Goal: Task Accomplishment & Management: Use online tool/utility

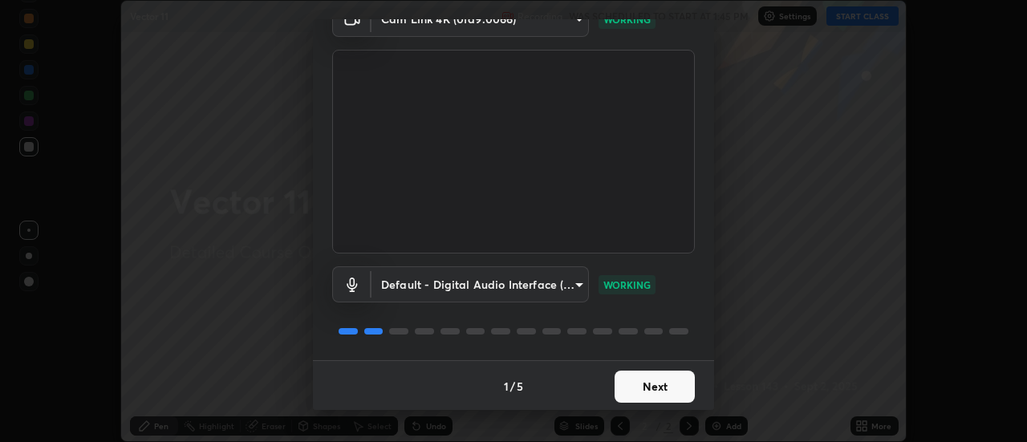
scroll to position [84, 0]
click at [671, 380] on button "Next" at bounding box center [655, 385] width 80 height 32
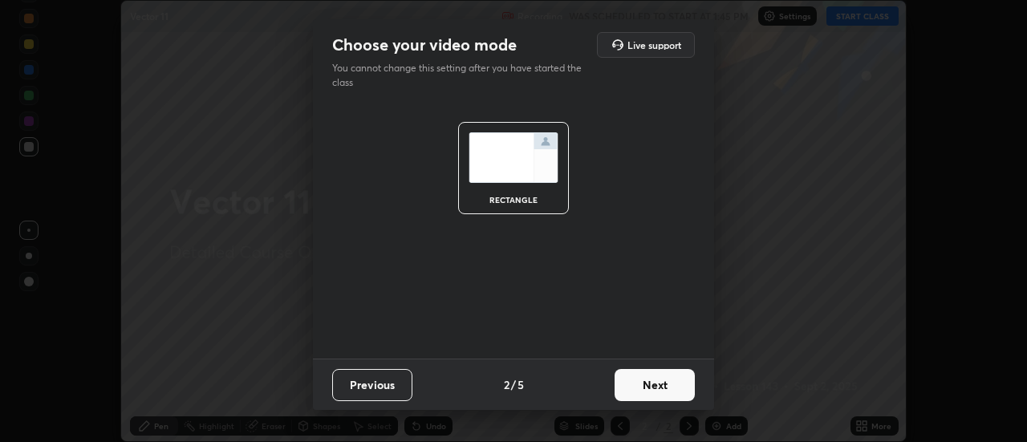
scroll to position [0, 0]
click at [671, 385] on button "Next" at bounding box center [655, 385] width 80 height 32
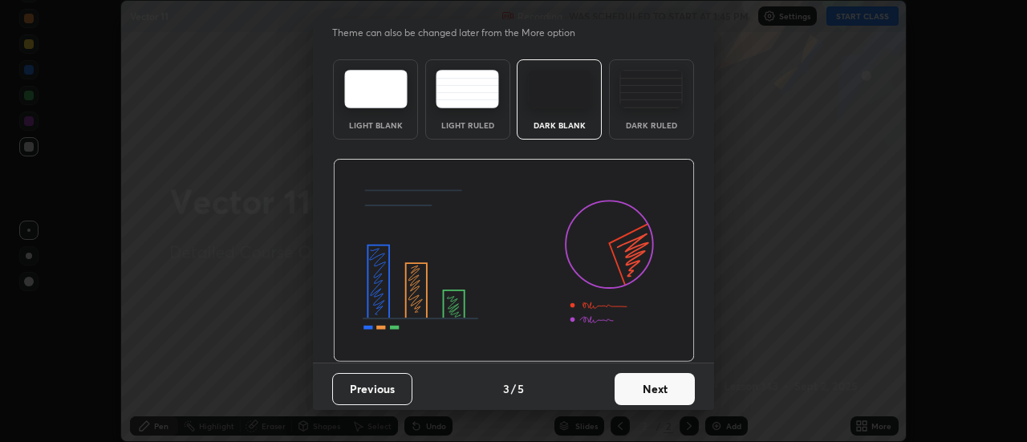
scroll to position [39, 0]
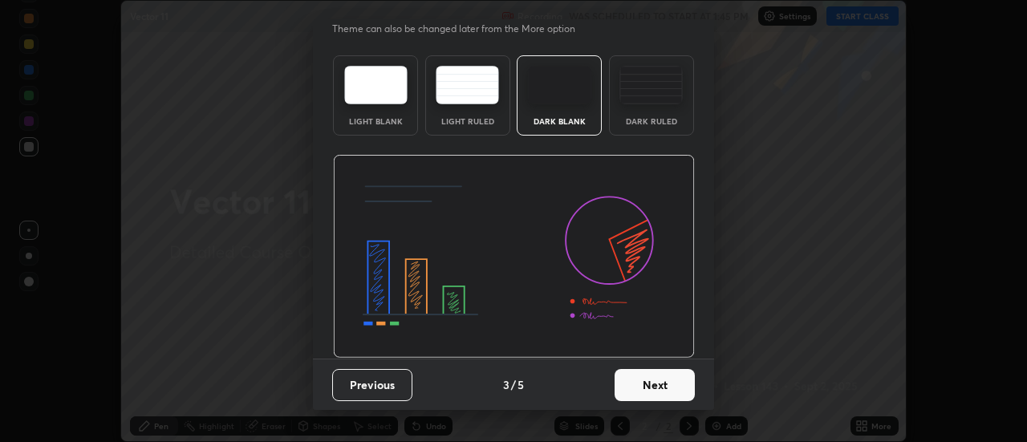
click at [677, 388] on button "Next" at bounding box center [655, 385] width 80 height 32
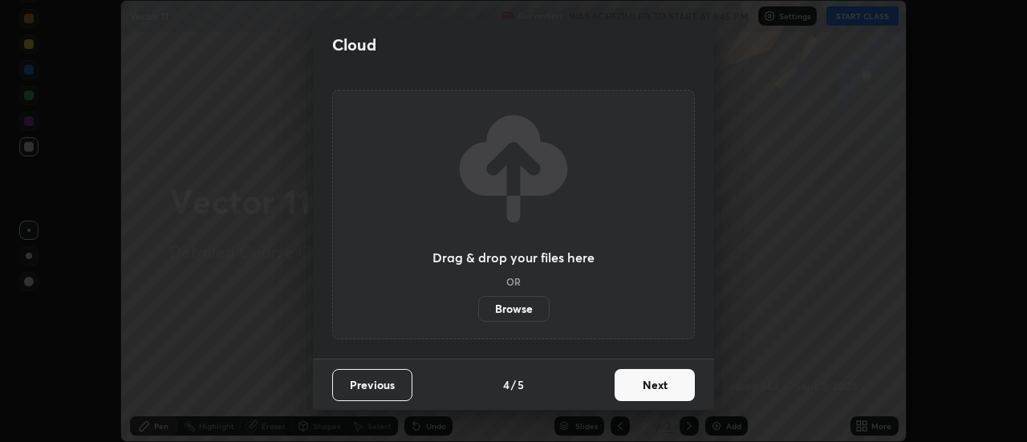
click at [678, 388] on button "Next" at bounding box center [655, 385] width 80 height 32
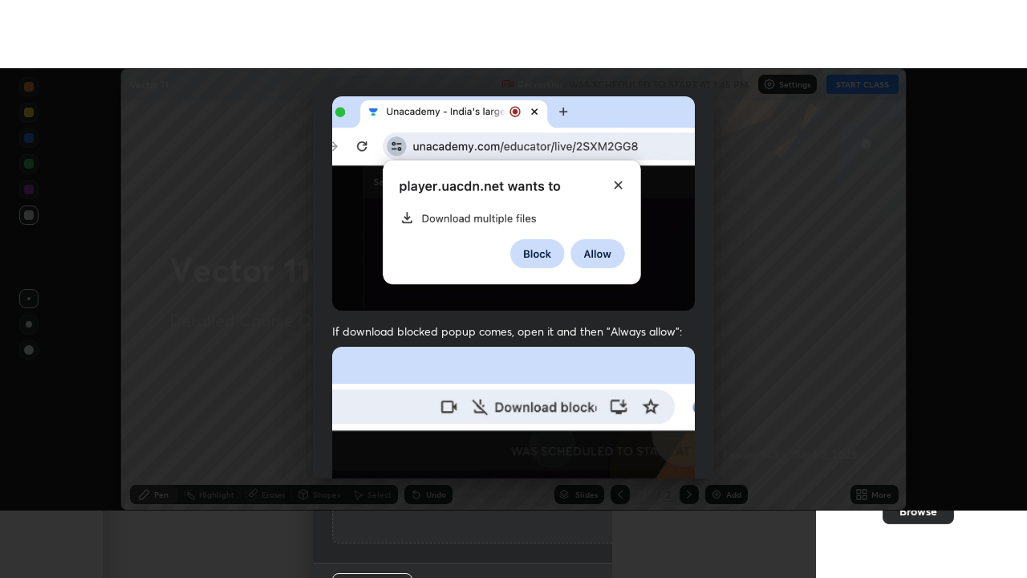
scroll to position [412, 0]
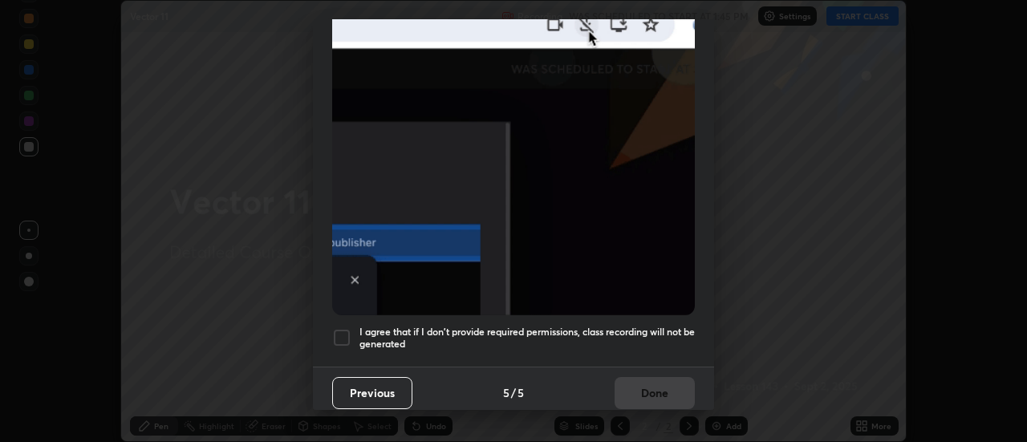
click at [348, 328] on div at bounding box center [341, 337] width 19 height 19
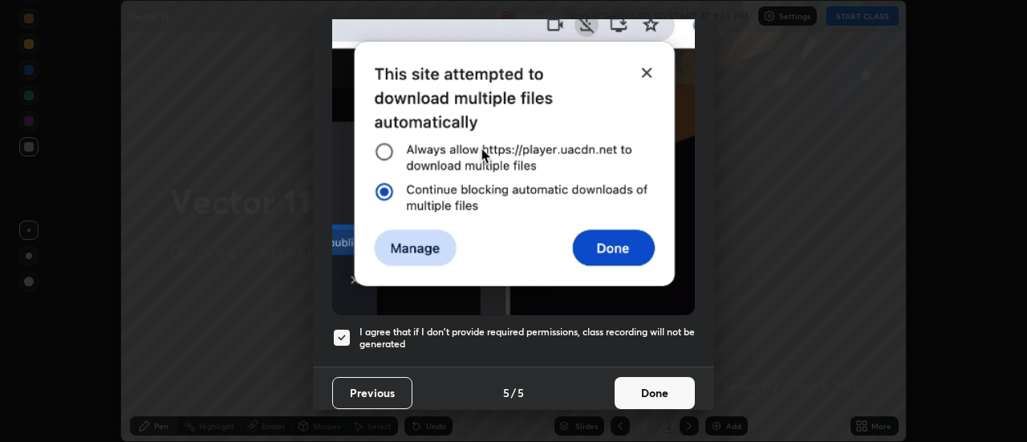
click at [656, 380] on button "Done" at bounding box center [655, 393] width 80 height 32
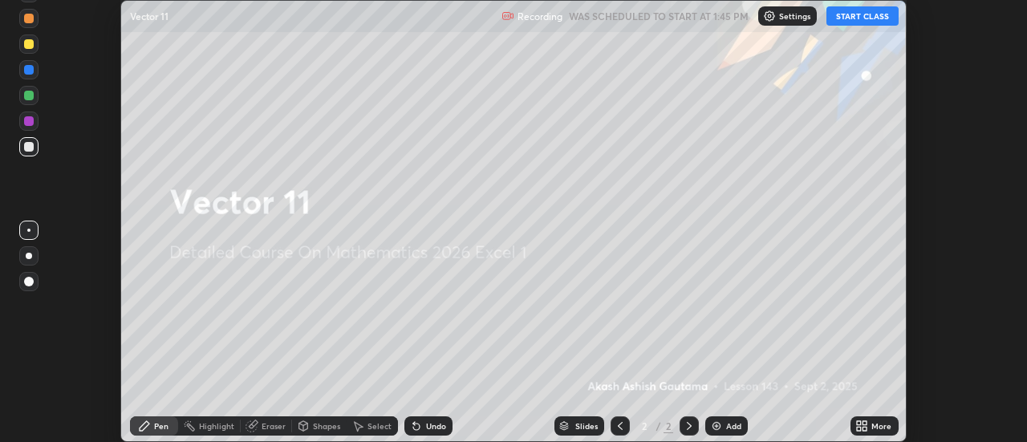
click at [852, 20] on button "START CLASS" at bounding box center [863, 15] width 72 height 19
click at [864, 425] on icon at bounding box center [866, 423] width 4 height 4
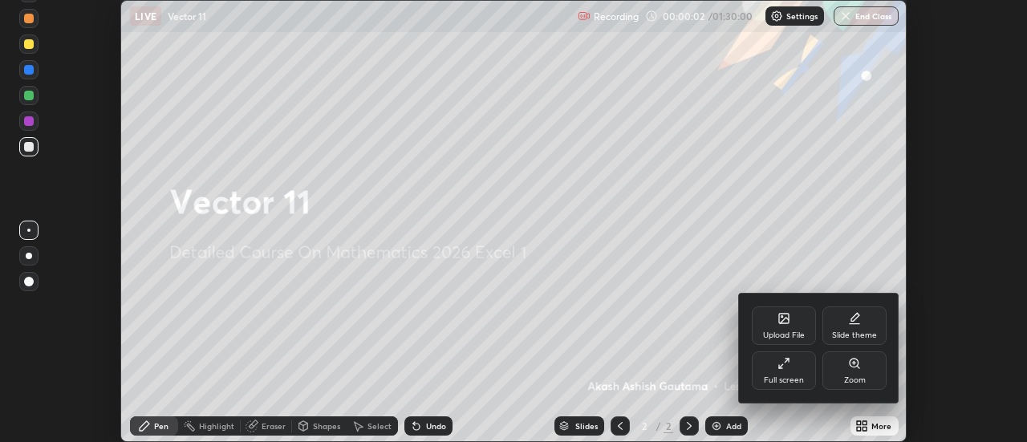
click at [802, 365] on div "Full screen" at bounding box center [784, 371] width 64 height 39
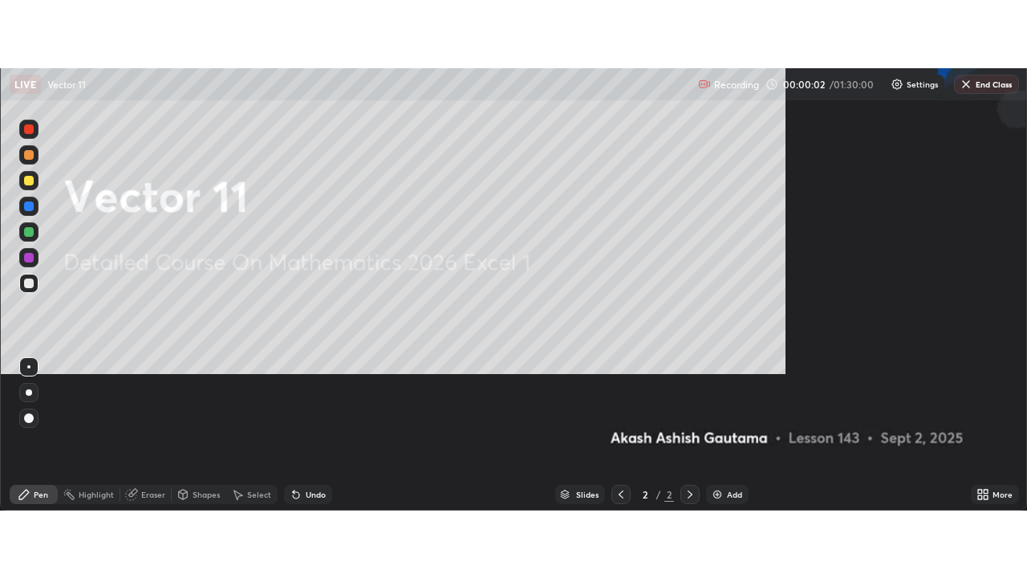
scroll to position [578, 1027]
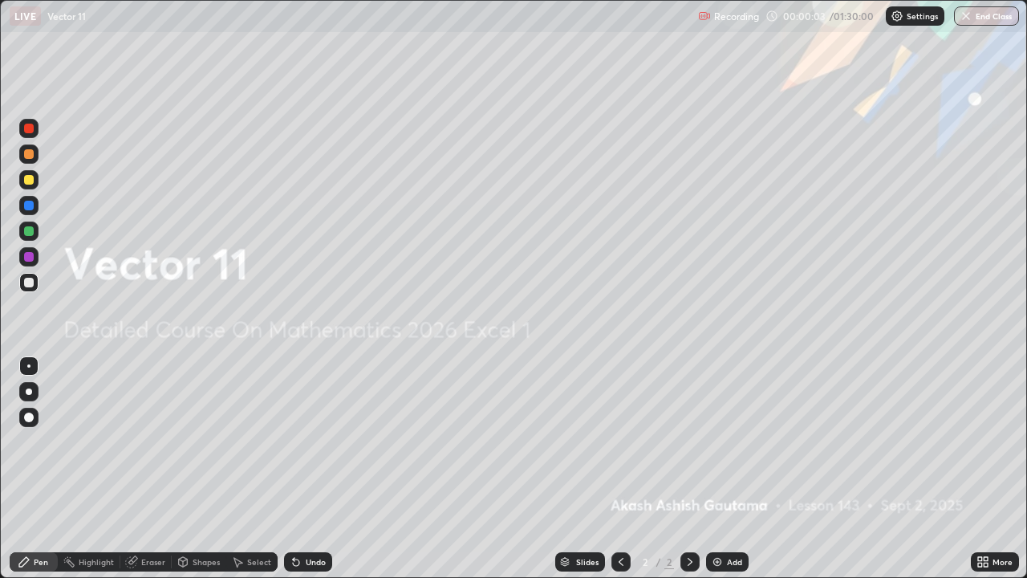
click at [737, 441] on div "Add" at bounding box center [734, 562] width 15 height 8
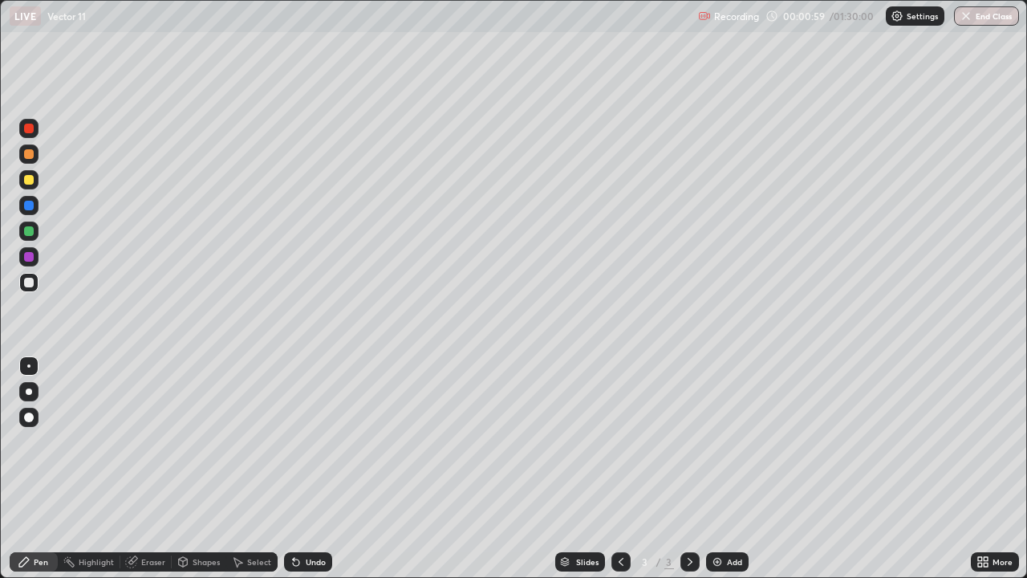
click at [31, 392] on div at bounding box center [29, 391] width 6 height 6
click at [150, 441] on div "Eraser" at bounding box center [153, 562] width 24 height 8
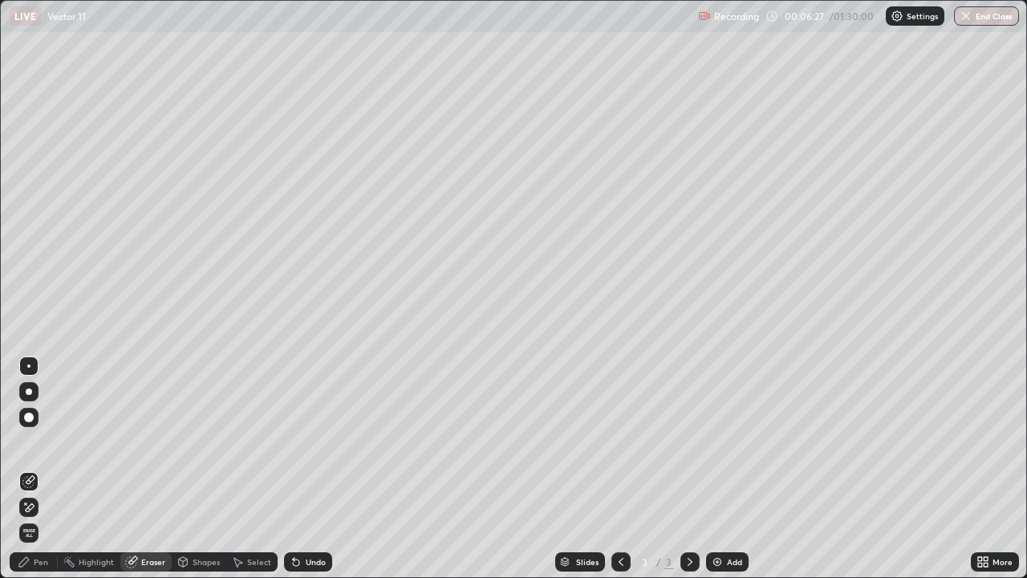
click at [41, 441] on div "Pen" at bounding box center [41, 562] width 14 height 8
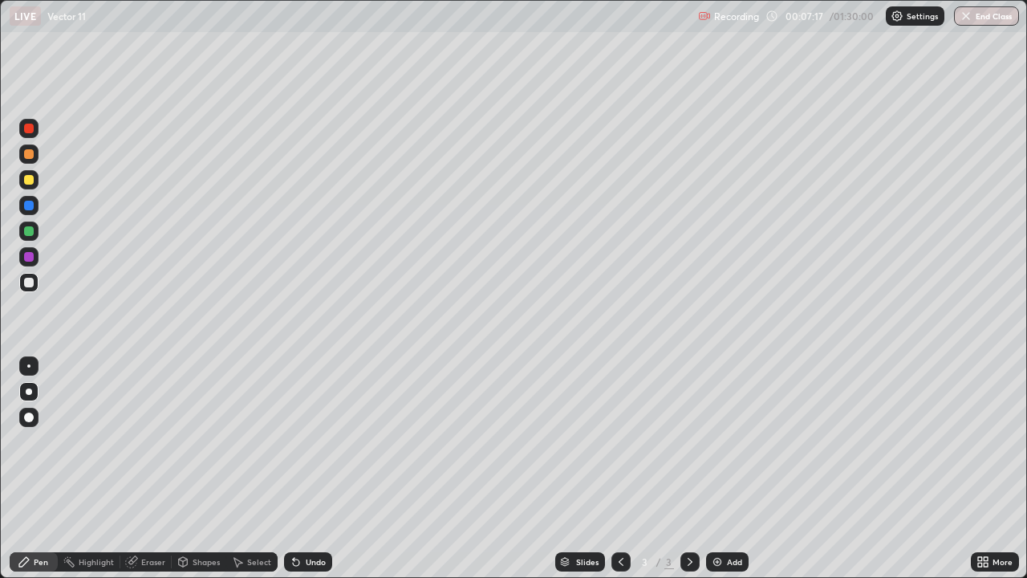
click at [732, 441] on div "Add" at bounding box center [734, 562] width 15 height 8
click at [299, 441] on icon at bounding box center [296, 561] width 13 height 13
click at [303, 441] on div "Undo" at bounding box center [308, 561] width 48 height 19
click at [300, 441] on div "Undo" at bounding box center [308, 561] width 48 height 19
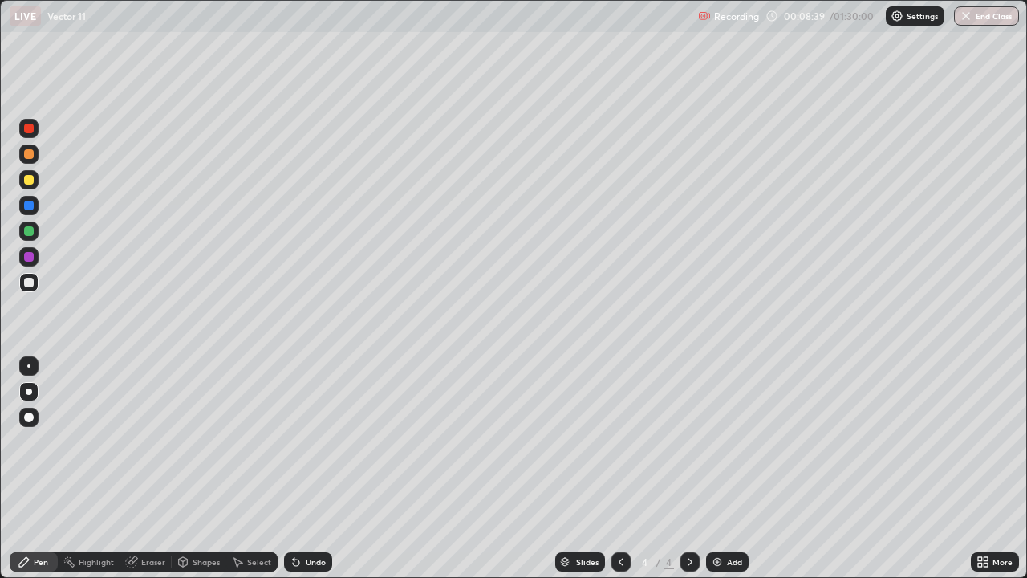
click at [299, 441] on div "Undo" at bounding box center [308, 561] width 48 height 19
click at [301, 441] on div "Undo" at bounding box center [308, 561] width 48 height 19
click at [151, 441] on div "Eraser" at bounding box center [153, 562] width 24 height 8
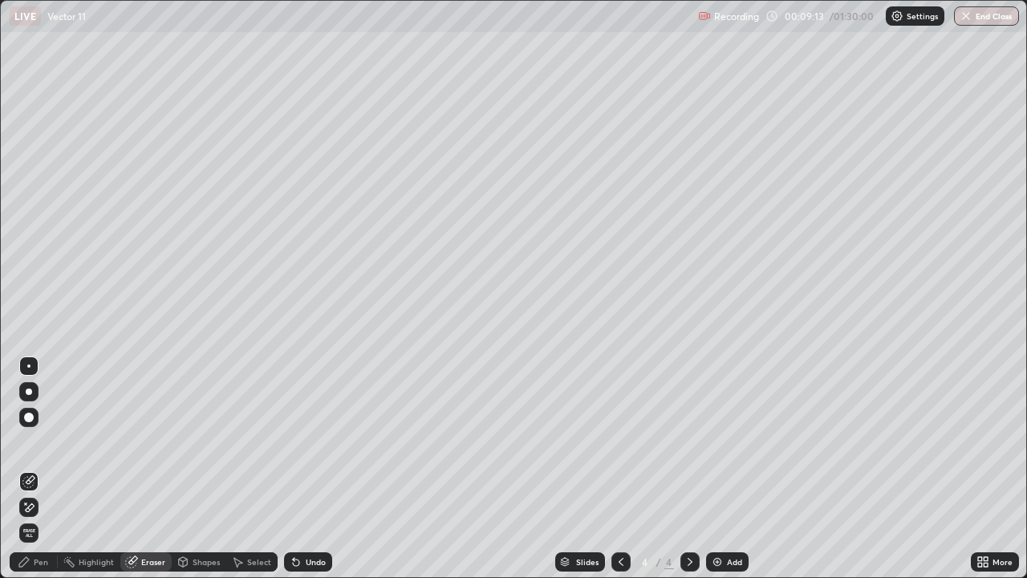
click at [45, 441] on div "Pen" at bounding box center [41, 562] width 14 height 8
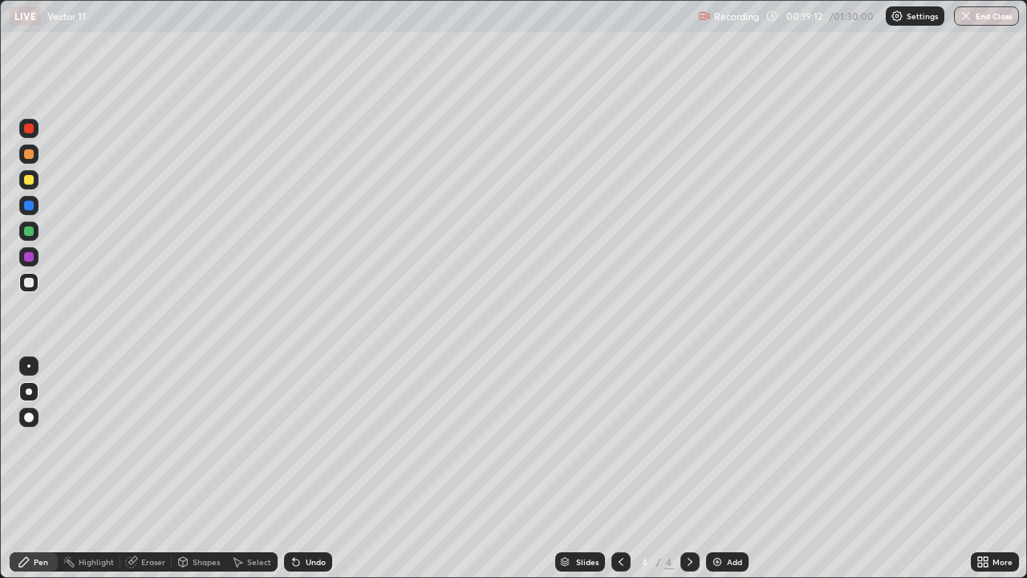
click at [151, 441] on div "Eraser" at bounding box center [153, 562] width 24 height 8
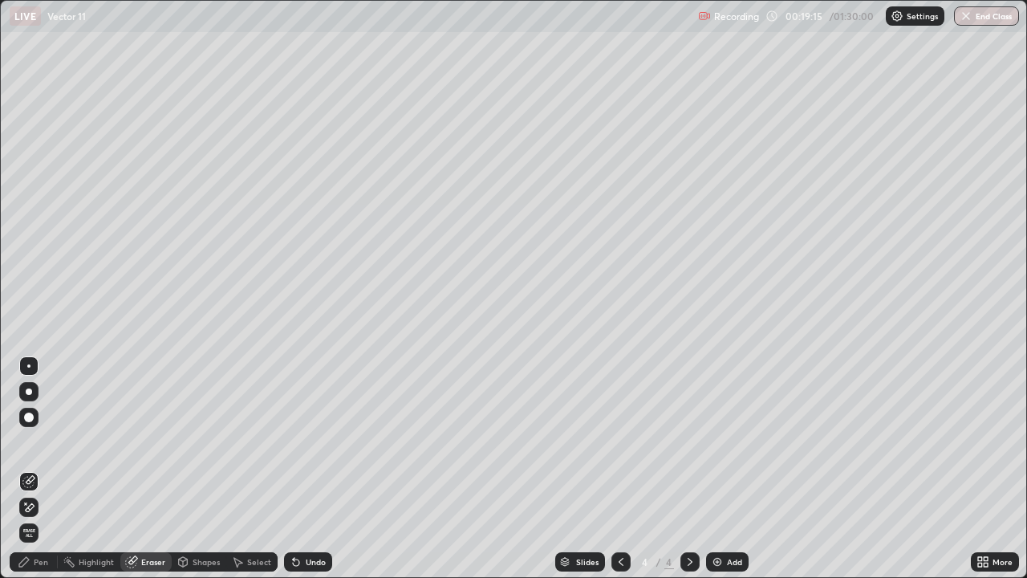
click at [41, 441] on div "Pen" at bounding box center [41, 562] width 14 height 8
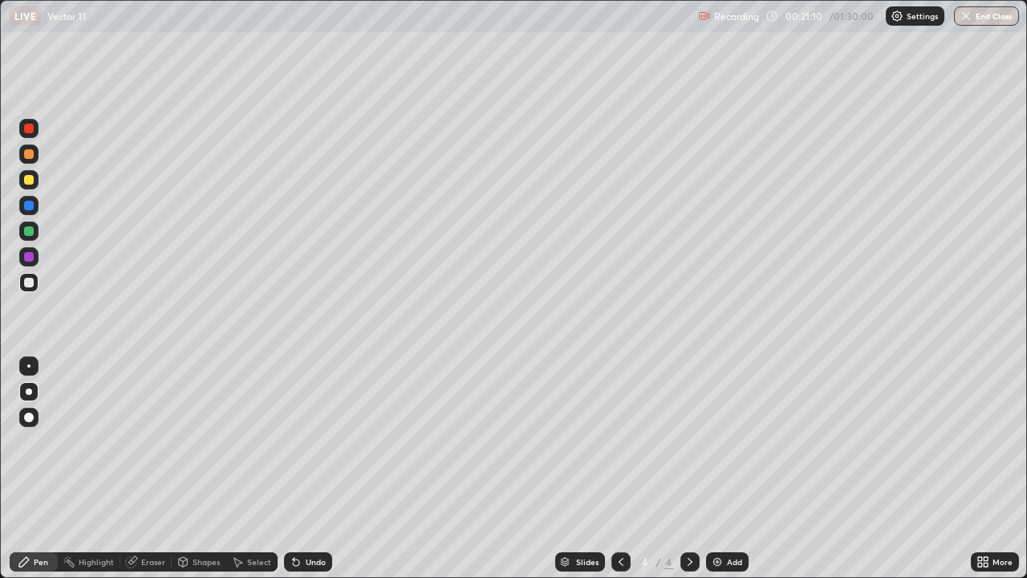
click at [154, 441] on div "Eraser" at bounding box center [153, 562] width 24 height 8
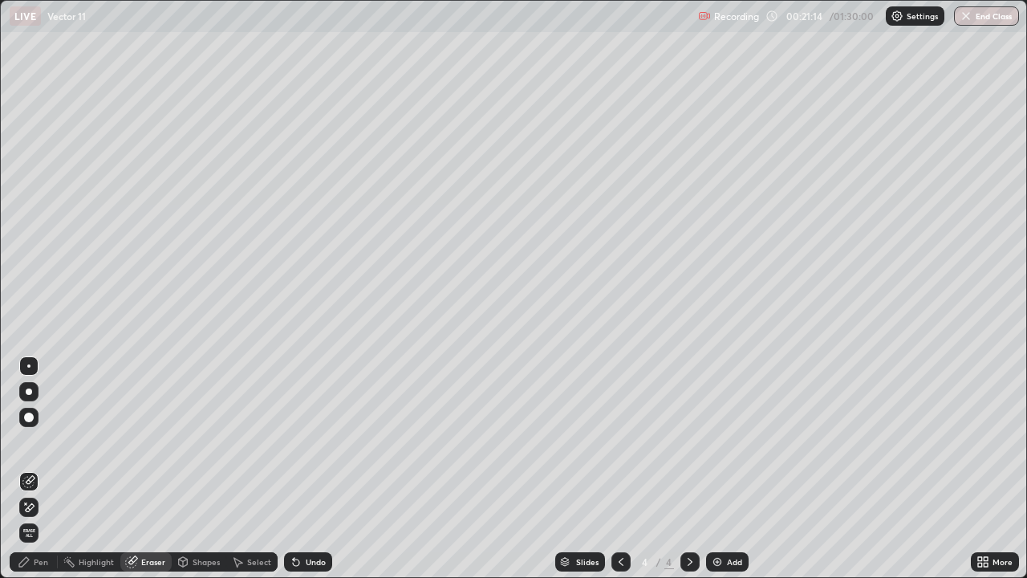
click at [247, 441] on div "Select" at bounding box center [251, 561] width 51 height 19
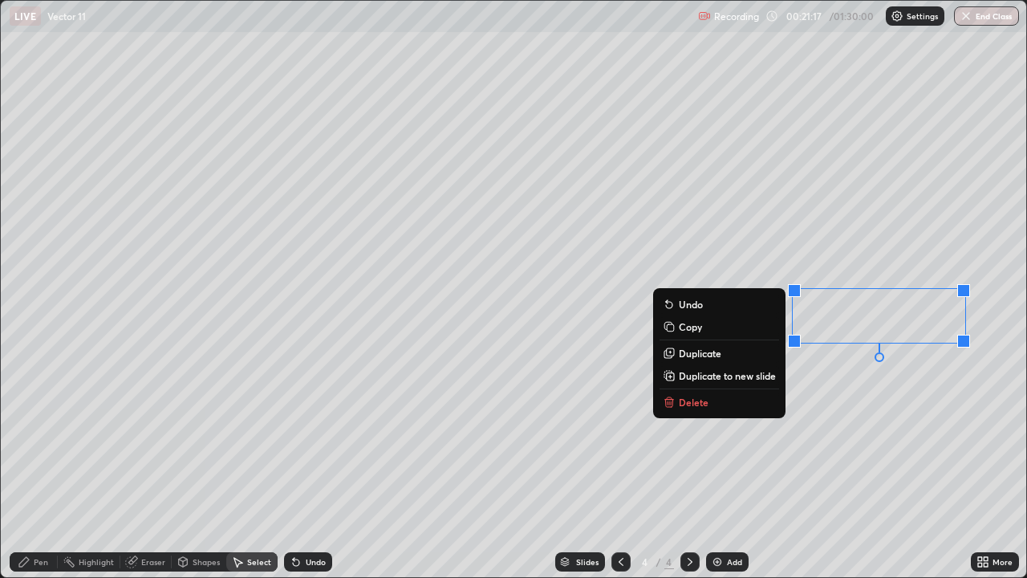
click at [691, 400] on p "Delete" at bounding box center [694, 402] width 30 height 13
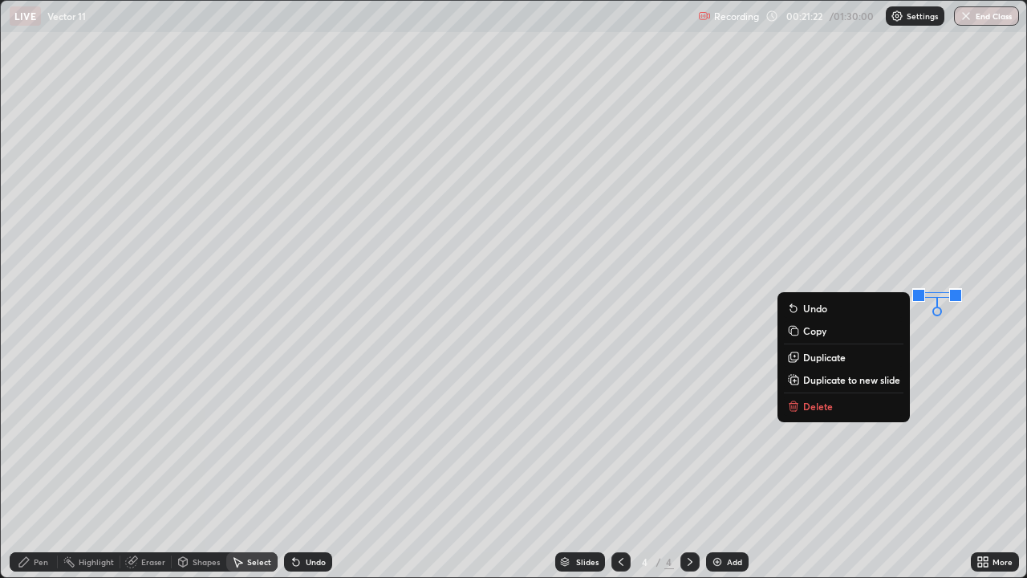
click at [811, 407] on p "Delete" at bounding box center [818, 406] width 30 height 13
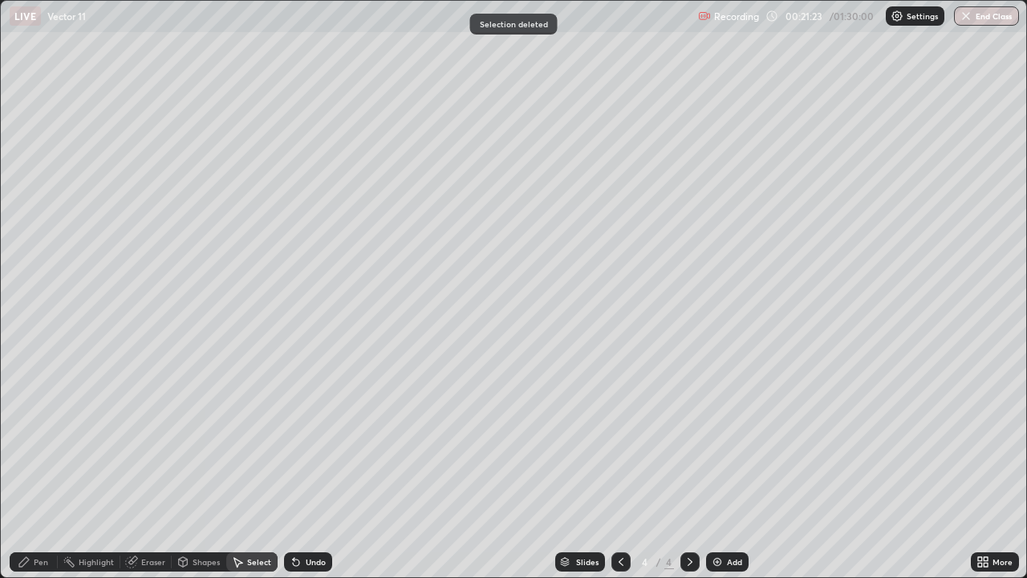
click at [43, 441] on div "Pen" at bounding box center [41, 562] width 14 height 8
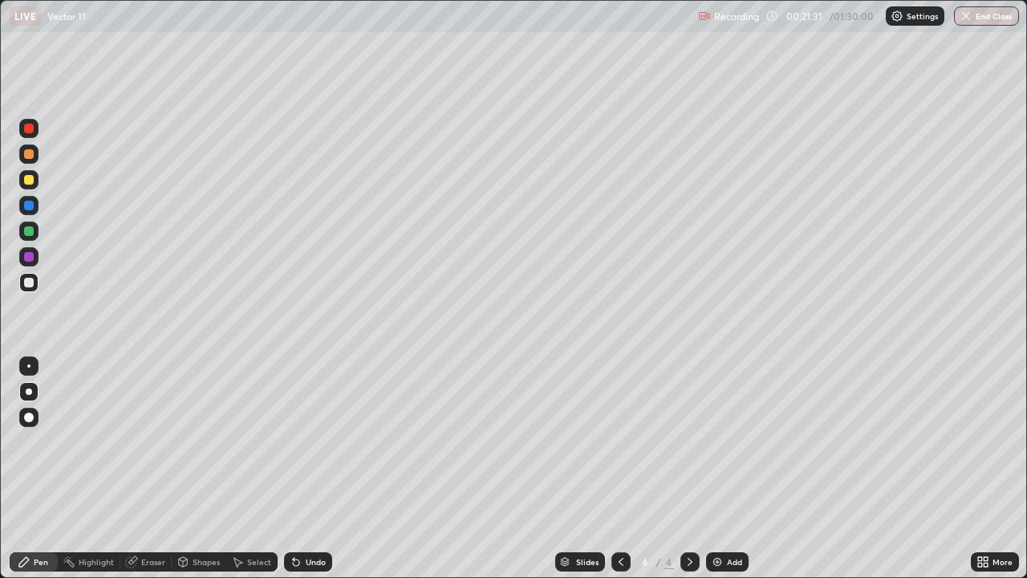
click at [249, 441] on div "Select" at bounding box center [259, 562] width 24 height 8
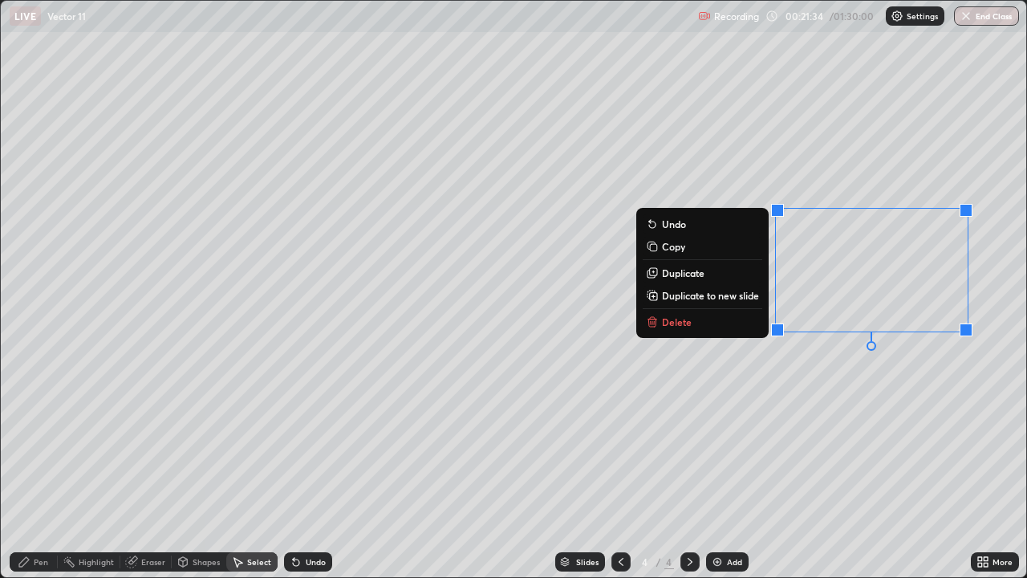
click at [679, 322] on p "Delete" at bounding box center [677, 321] width 30 height 13
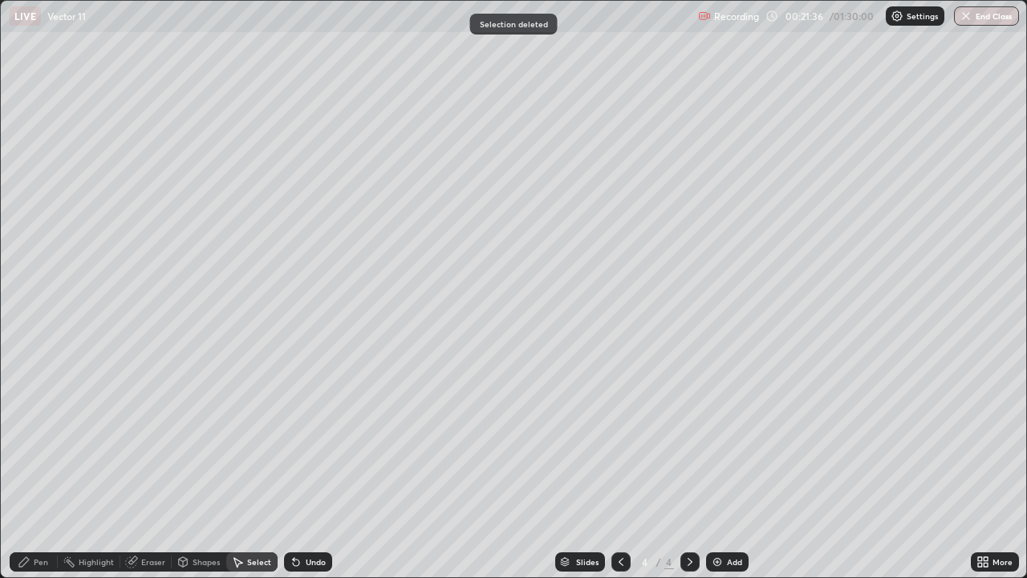
click at [35, 441] on div "Pen" at bounding box center [34, 561] width 48 height 19
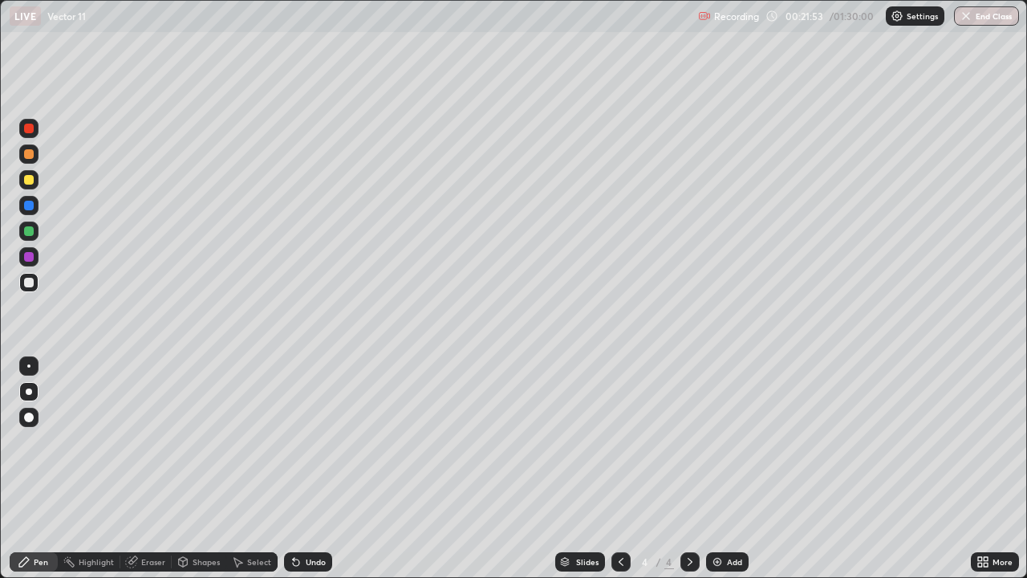
click at [320, 441] on div "Undo" at bounding box center [308, 561] width 48 height 19
click at [158, 441] on div "Eraser" at bounding box center [153, 562] width 24 height 8
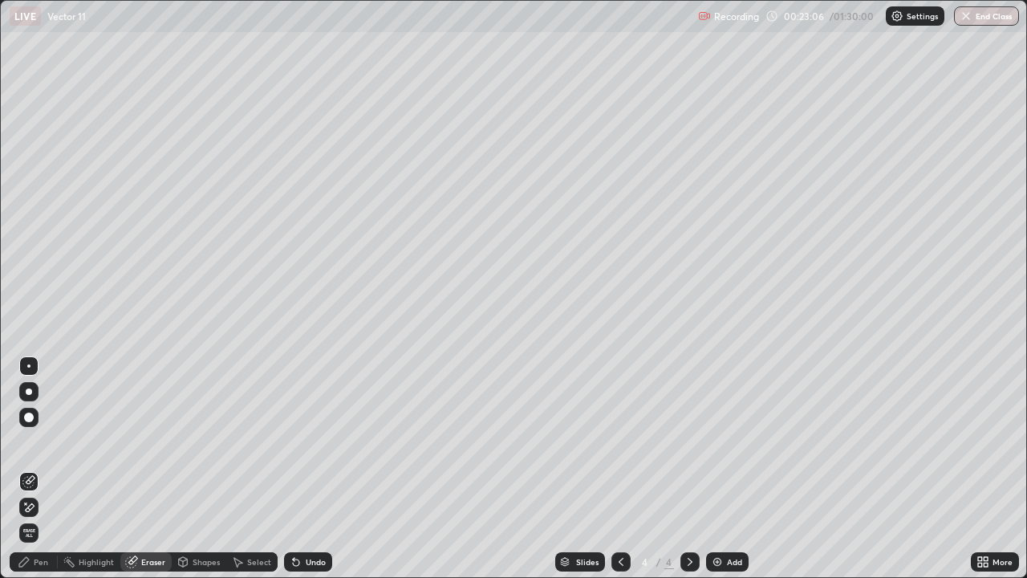
click at [39, 441] on div "Pen" at bounding box center [41, 562] width 14 height 8
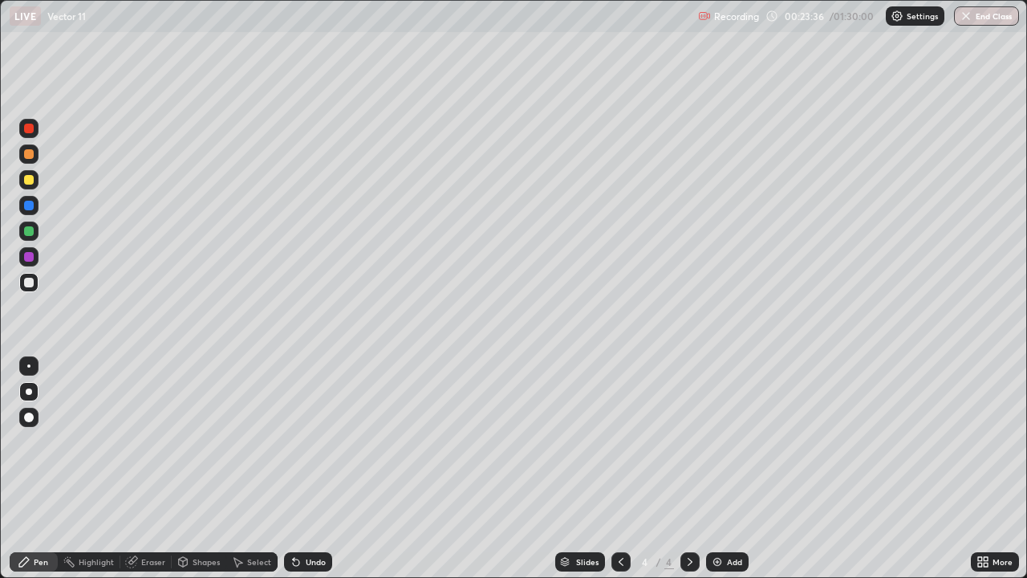
click at [161, 441] on div "Eraser" at bounding box center [153, 562] width 24 height 8
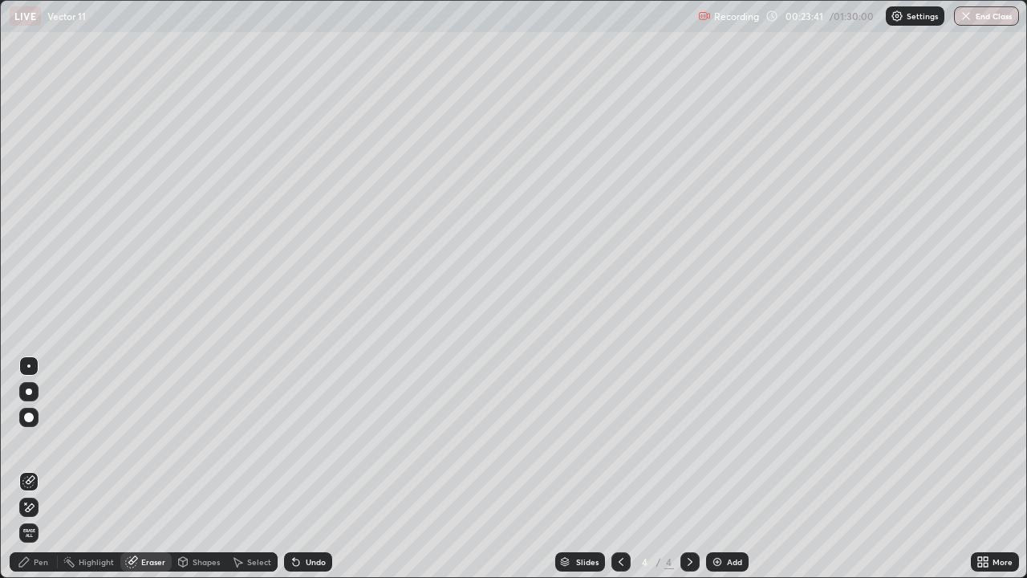
click at [51, 441] on div "Pen" at bounding box center [34, 561] width 48 height 19
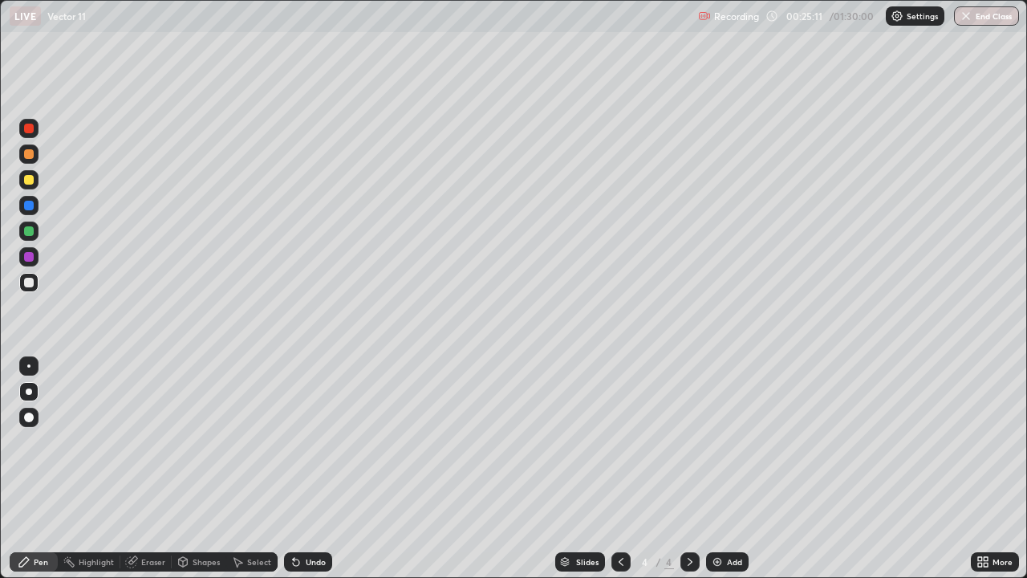
click at [146, 441] on div "Eraser" at bounding box center [153, 562] width 24 height 8
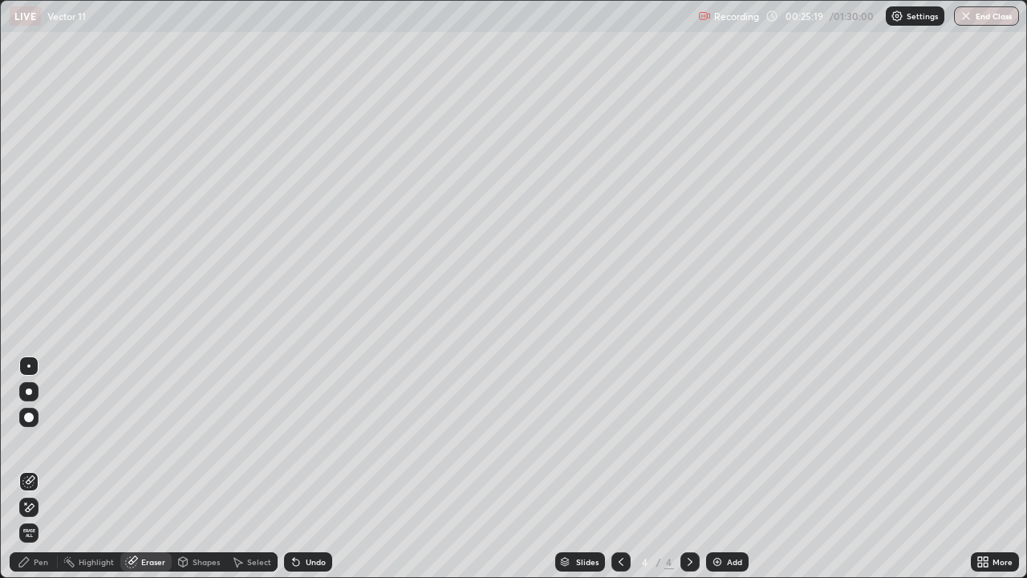
click at [34, 441] on div "Pen" at bounding box center [41, 562] width 14 height 8
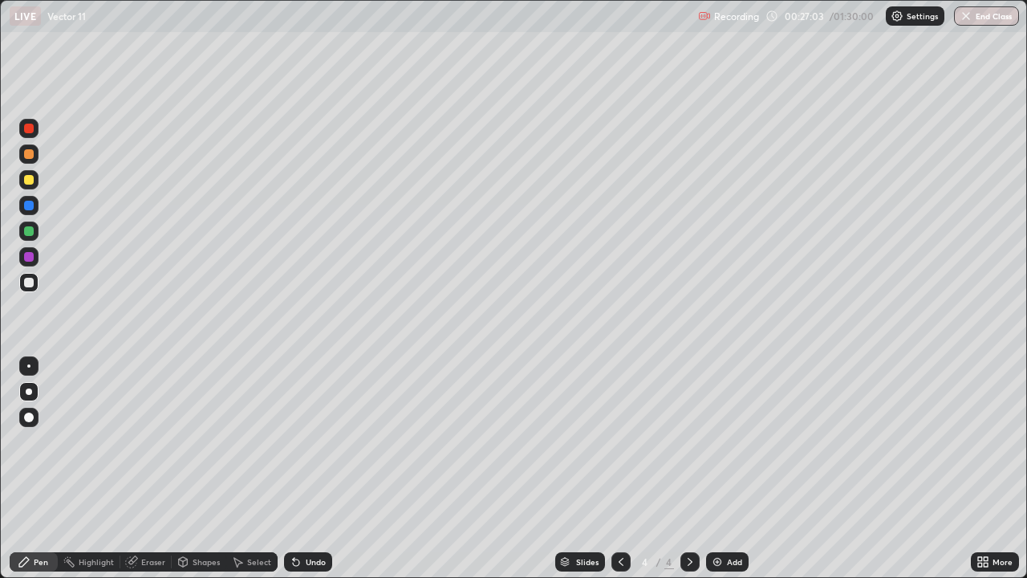
click at [746, 441] on div "Add" at bounding box center [727, 561] width 43 height 19
click at [294, 441] on icon at bounding box center [296, 562] width 6 height 6
click at [142, 441] on div "Eraser" at bounding box center [153, 562] width 24 height 8
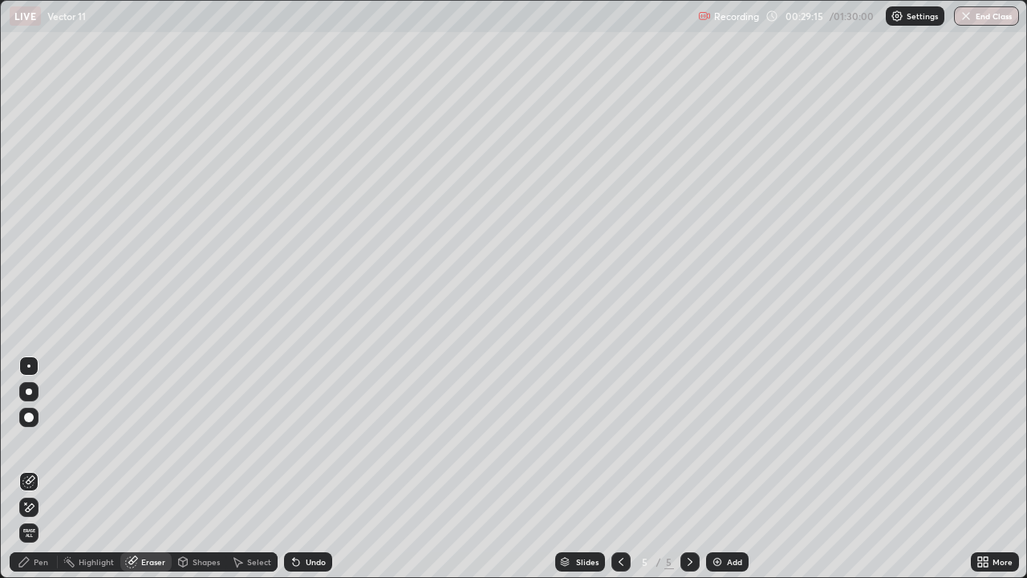
click at [31, 441] on icon at bounding box center [30, 507] width 9 height 8
click at [27, 441] on icon at bounding box center [24, 562] width 10 height 10
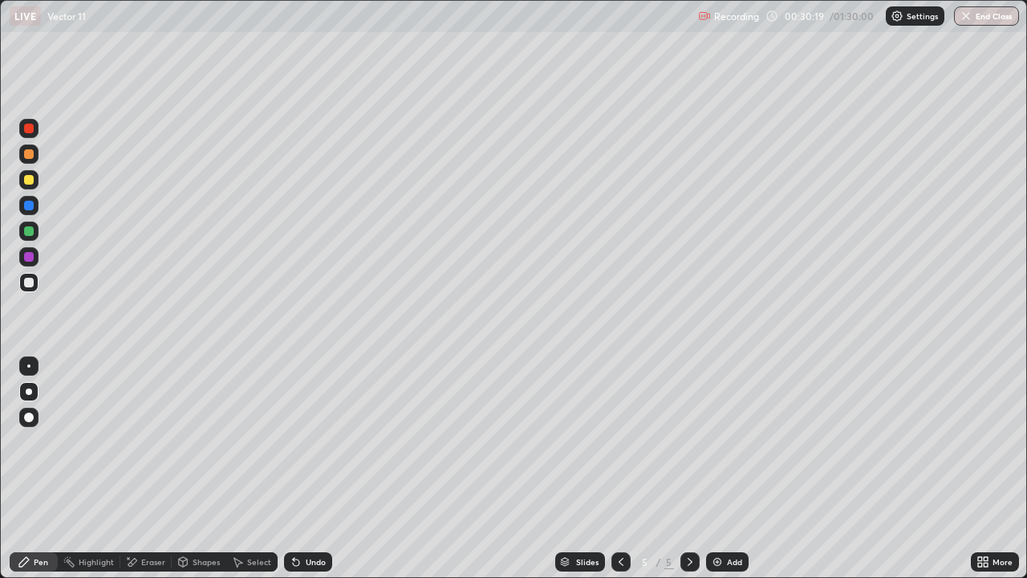
click at [301, 441] on div "Undo" at bounding box center [308, 561] width 48 height 19
click at [293, 441] on icon at bounding box center [294, 559] width 2 height 2
click at [295, 441] on icon at bounding box center [296, 562] width 6 height 6
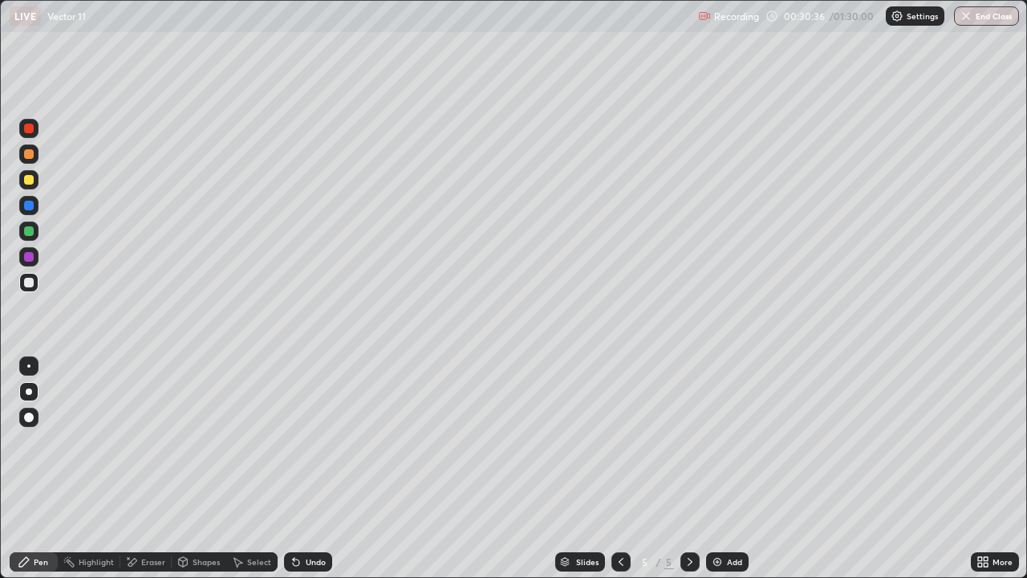
click at [294, 441] on icon at bounding box center [296, 562] width 6 height 6
click at [295, 441] on icon at bounding box center [296, 562] width 6 height 6
click at [150, 441] on div "Eraser" at bounding box center [145, 561] width 51 height 19
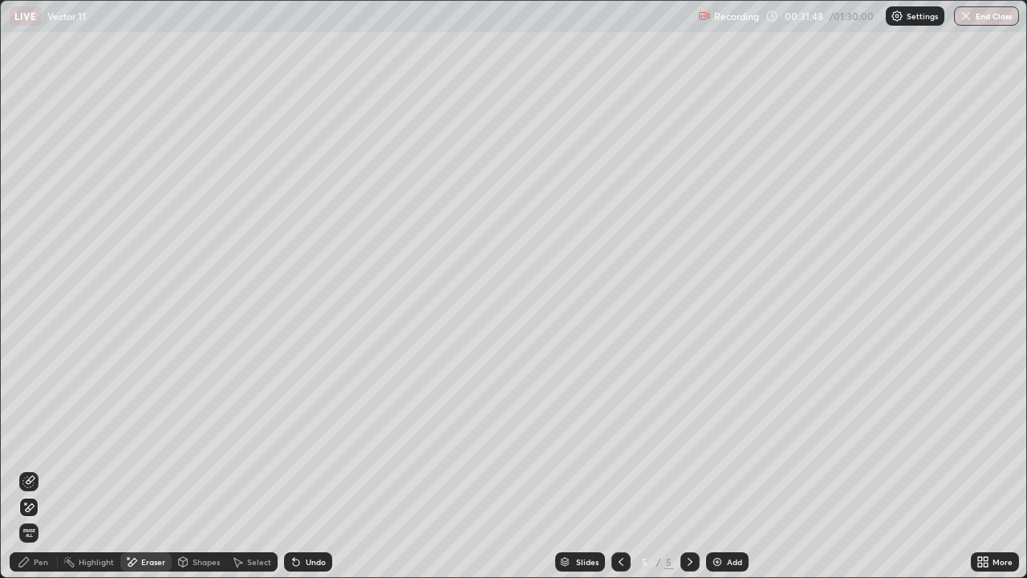
click at [41, 441] on div "Pen" at bounding box center [41, 562] width 14 height 8
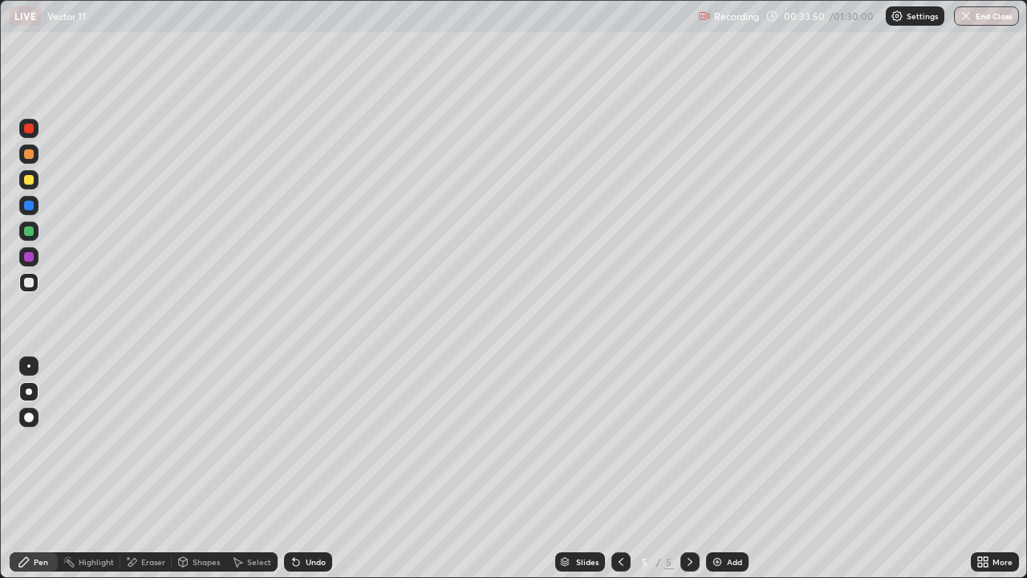
click at [161, 441] on div "Eraser" at bounding box center [153, 562] width 24 height 8
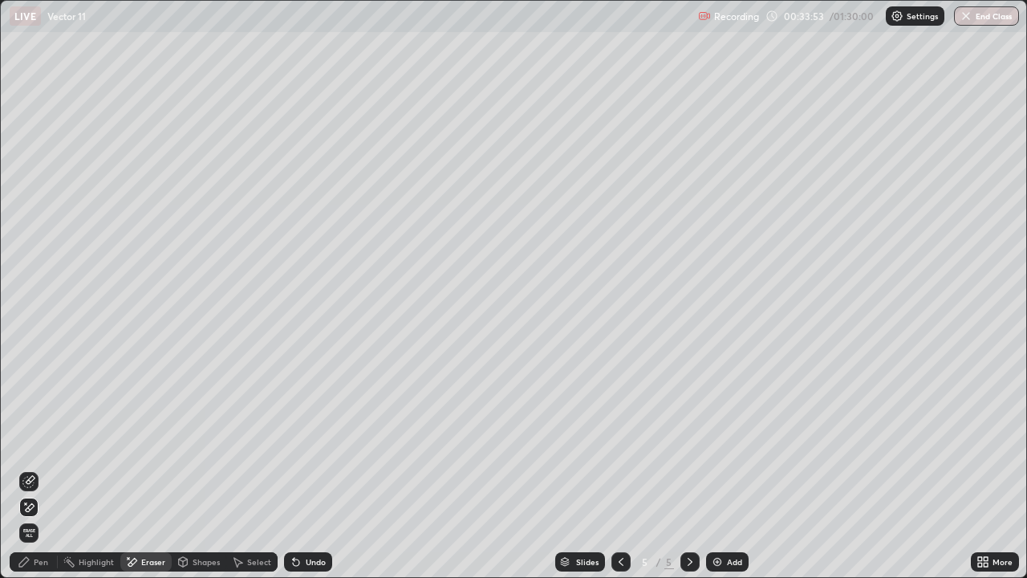
click at [38, 441] on div "Pen" at bounding box center [41, 562] width 14 height 8
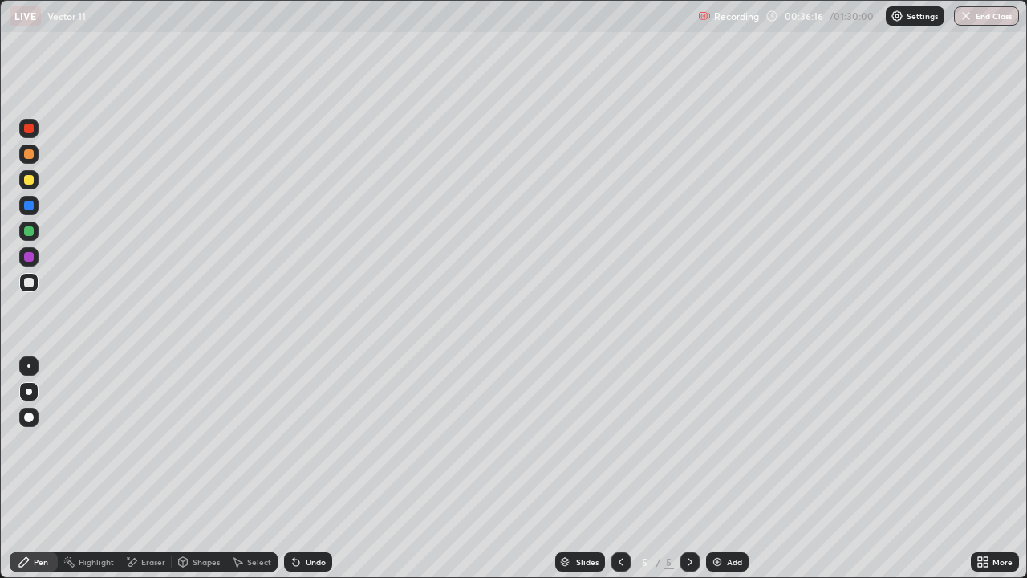
click at [152, 441] on div "Eraser" at bounding box center [153, 562] width 24 height 8
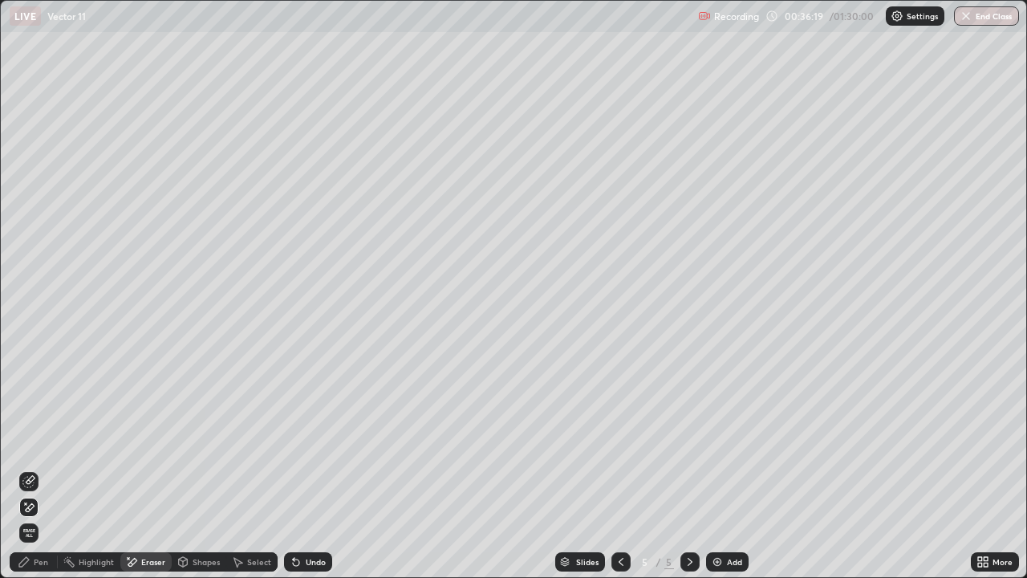
click at [39, 441] on div "Pen" at bounding box center [41, 562] width 14 height 8
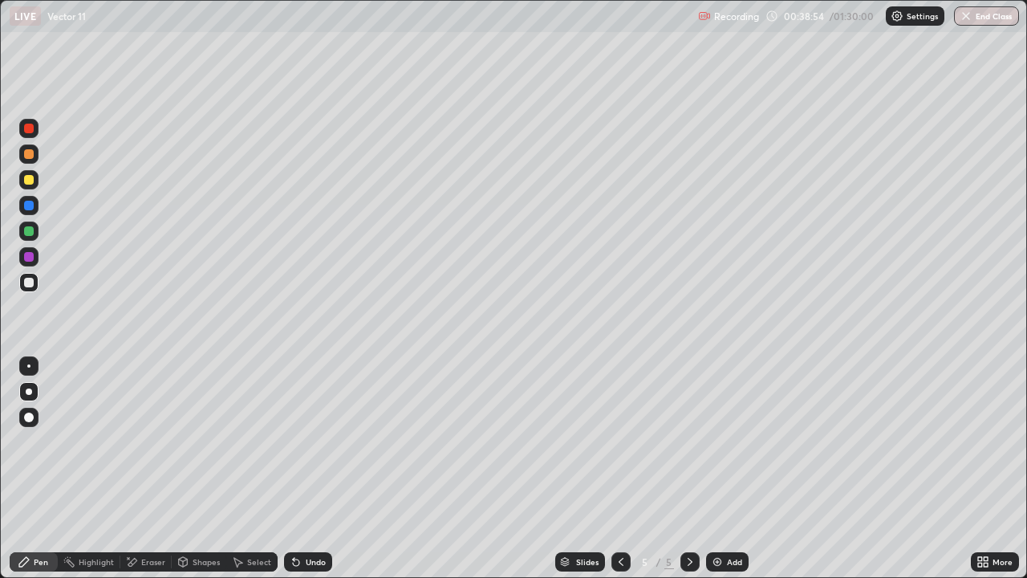
click at [735, 441] on div "Add" at bounding box center [727, 561] width 43 height 19
click at [126, 441] on icon at bounding box center [131, 562] width 13 height 14
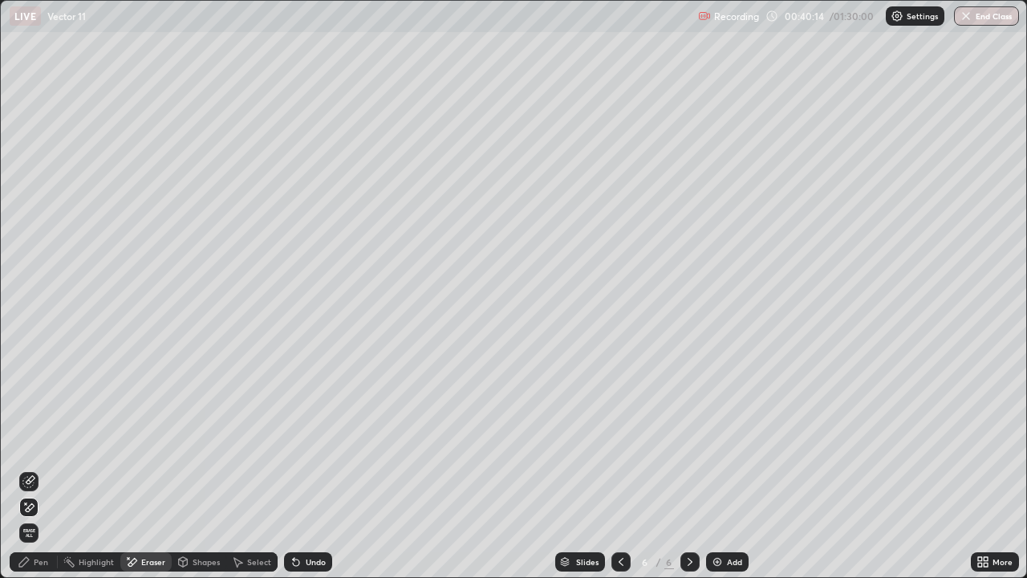
click at [42, 441] on div "Pen" at bounding box center [41, 562] width 14 height 8
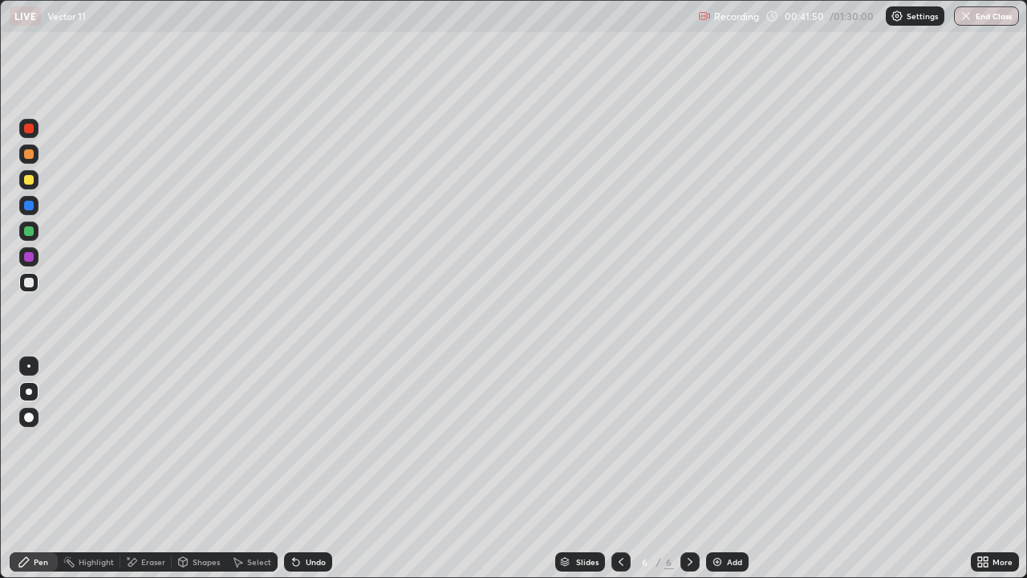
click at [152, 441] on div "Eraser" at bounding box center [153, 562] width 24 height 8
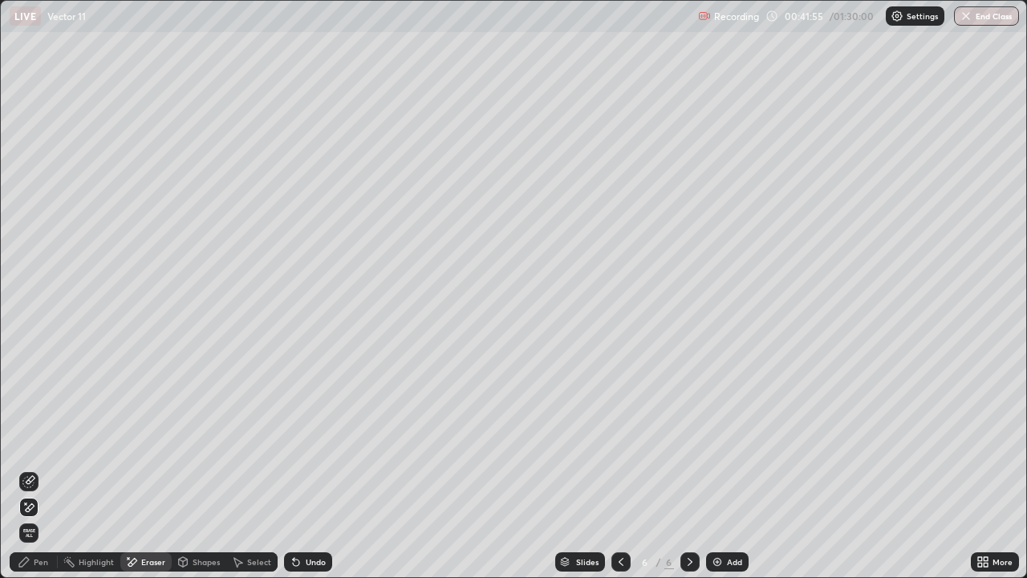
click at [31, 441] on div "Pen" at bounding box center [34, 561] width 48 height 19
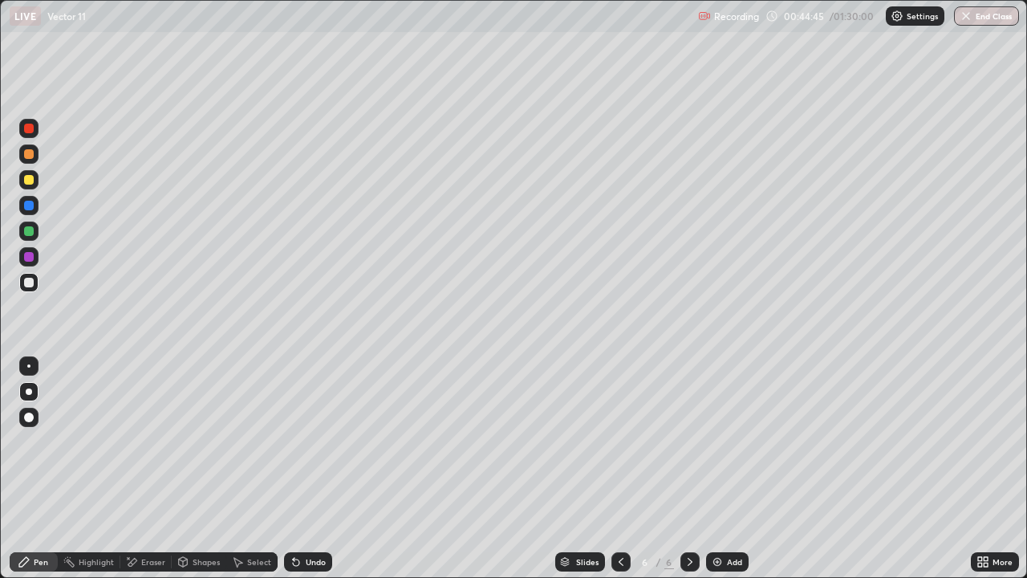
click at [309, 441] on div "Undo" at bounding box center [308, 561] width 48 height 19
click at [315, 441] on div "Undo" at bounding box center [316, 562] width 20 height 8
click at [736, 441] on div "Add" at bounding box center [734, 562] width 15 height 8
click at [148, 441] on div "Eraser" at bounding box center [153, 562] width 24 height 8
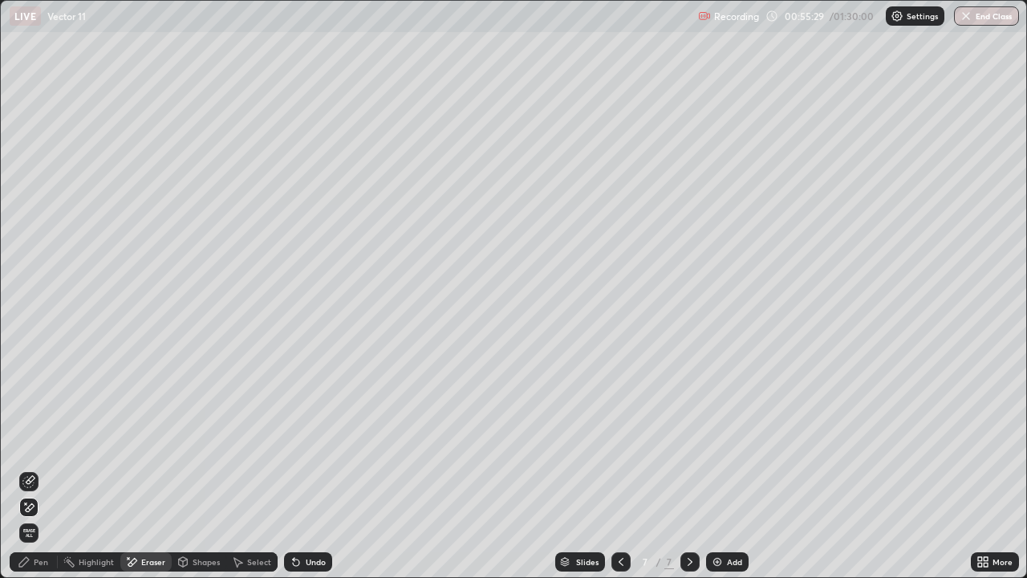
click at [41, 441] on div "Pen" at bounding box center [41, 562] width 14 height 8
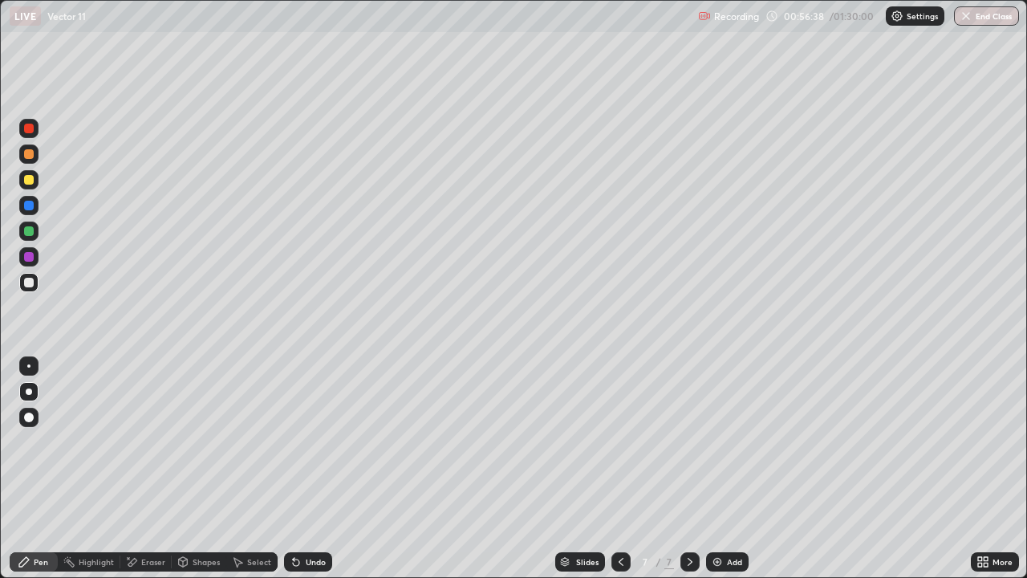
click at [742, 441] on div "Add" at bounding box center [727, 561] width 43 height 19
click at [620, 441] on icon at bounding box center [621, 561] width 13 height 13
click at [689, 441] on div at bounding box center [690, 561] width 19 height 19
click at [293, 441] on icon at bounding box center [294, 559] width 2 height 2
click at [293, 441] on icon at bounding box center [296, 562] width 6 height 6
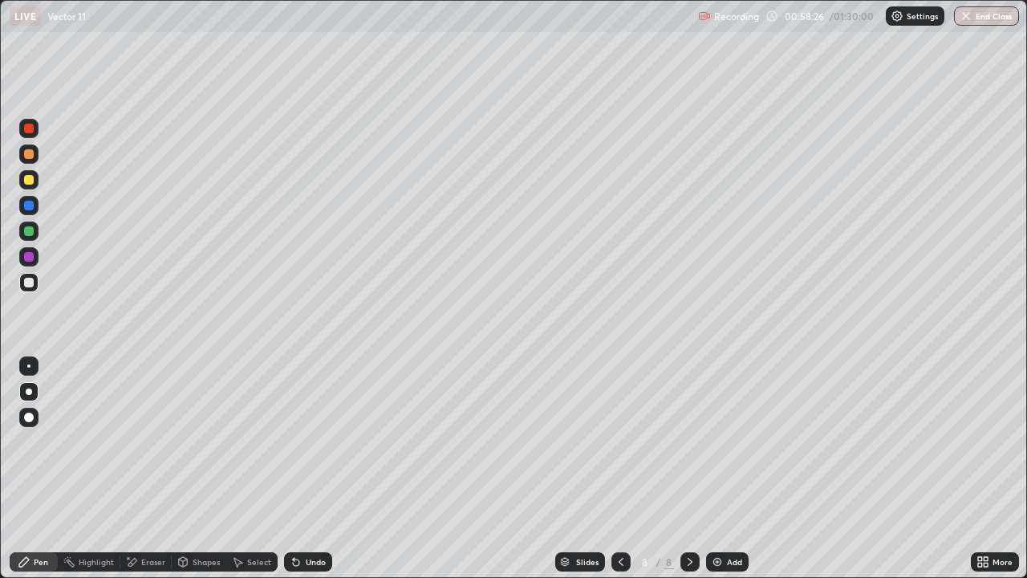
click at [293, 441] on icon at bounding box center [294, 559] width 2 height 2
click at [293, 441] on icon at bounding box center [296, 562] width 6 height 6
click at [293, 441] on icon at bounding box center [294, 559] width 2 height 2
click at [141, 441] on div "Eraser" at bounding box center [153, 562] width 24 height 8
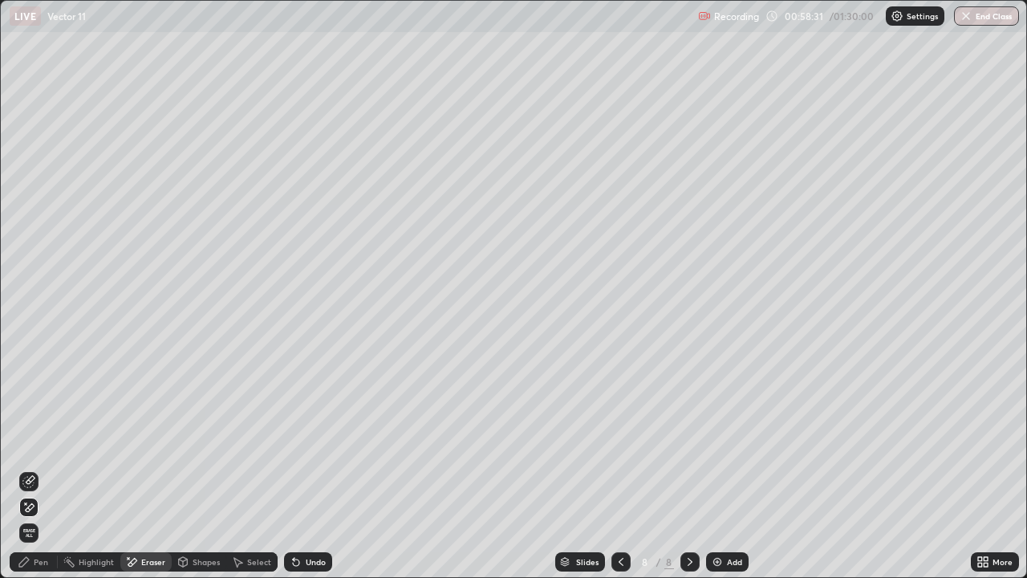
click at [42, 441] on div "Pen" at bounding box center [41, 562] width 14 height 8
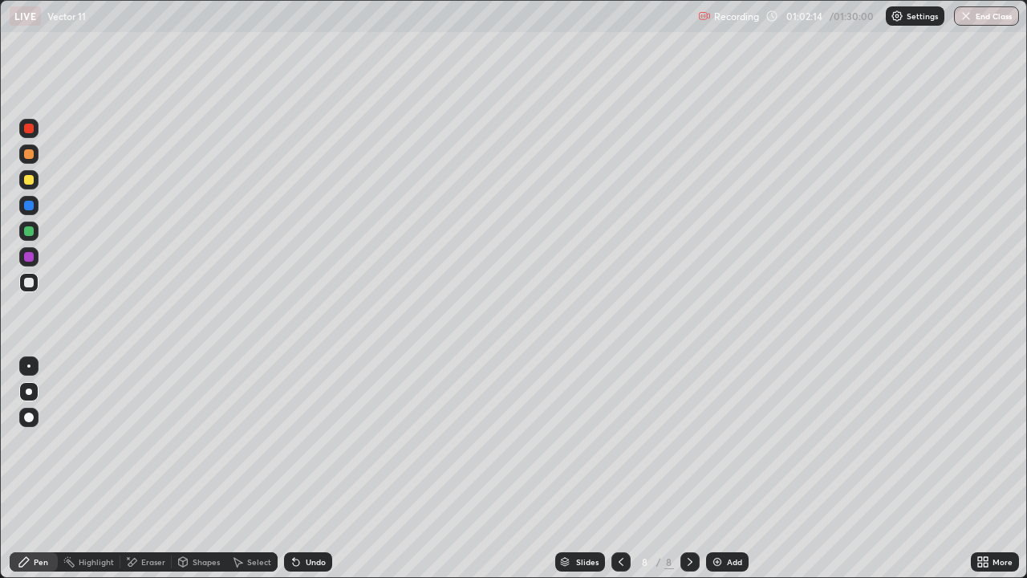
click at [738, 441] on div "Add" at bounding box center [734, 562] width 15 height 8
click at [244, 441] on div "Select" at bounding box center [251, 561] width 51 height 19
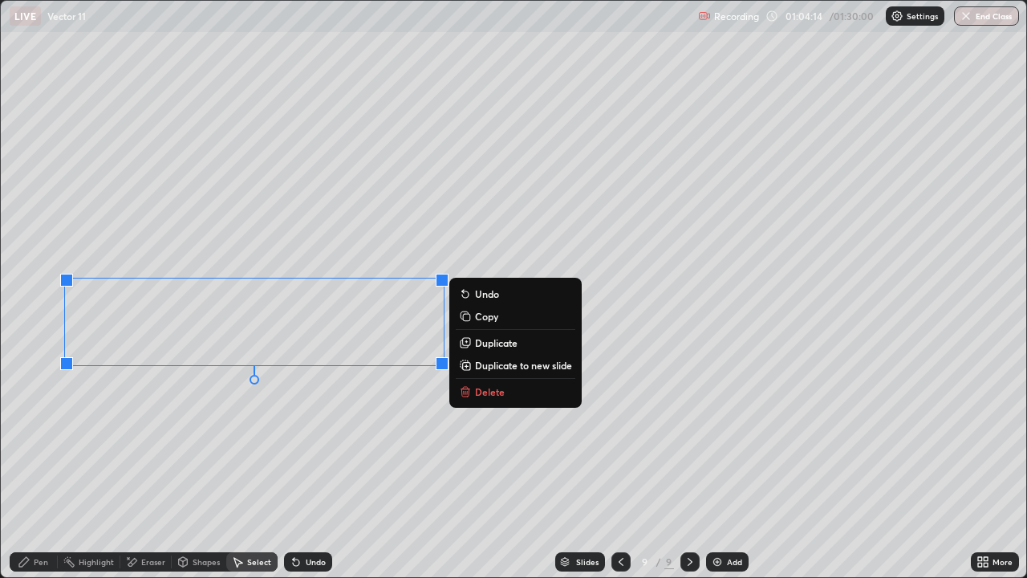
click at [482, 390] on p "Delete" at bounding box center [490, 391] width 30 height 13
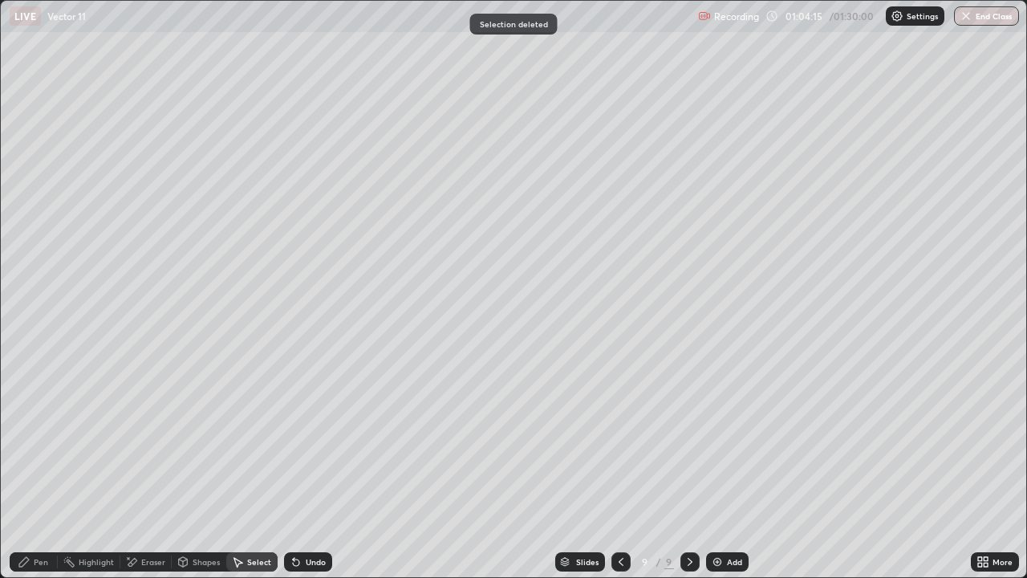
click at [41, 441] on div "Pen" at bounding box center [41, 562] width 14 height 8
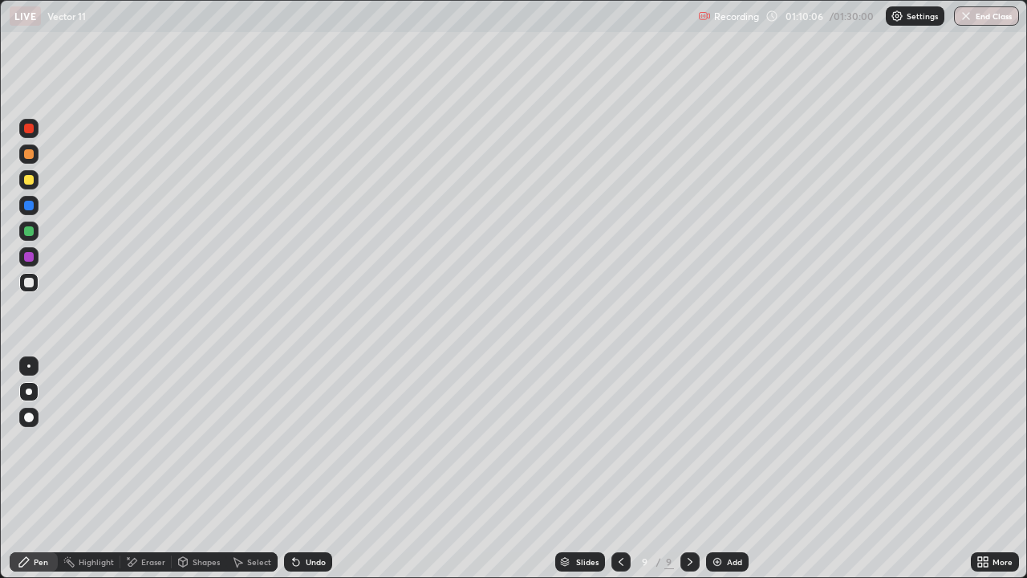
click at [742, 441] on div "Add" at bounding box center [727, 561] width 43 height 19
click at [299, 441] on icon at bounding box center [296, 561] width 13 height 13
click at [305, 441] on div "Undo" at bounding box center [308, 561] width 48 height 19
click at [303, 441] on div "Undo" at bounding box center [308, 561] width 48 height 19
click at [293, 441] on icon at bounding box center [296, 561] width 13 height 13
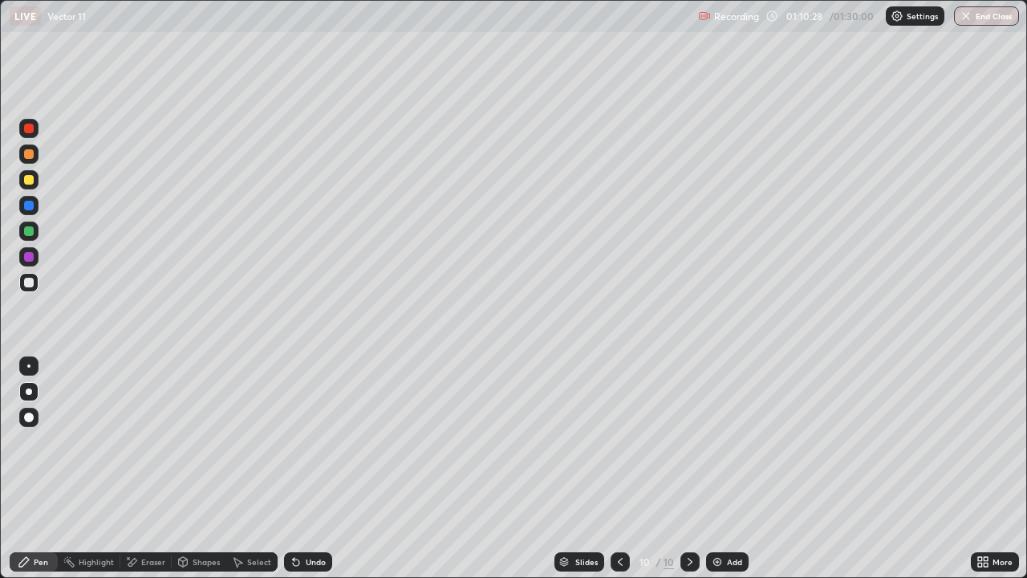
click at [295, 441] on icon at bounding box center [296, 561] width 13 height 13
click at [741, 441] on div "Add" at bounding box center [727, 561] width 43 height 19
click at [148, 441] on div "Eraser" at bounding box center [153, 562] width 24 height 8
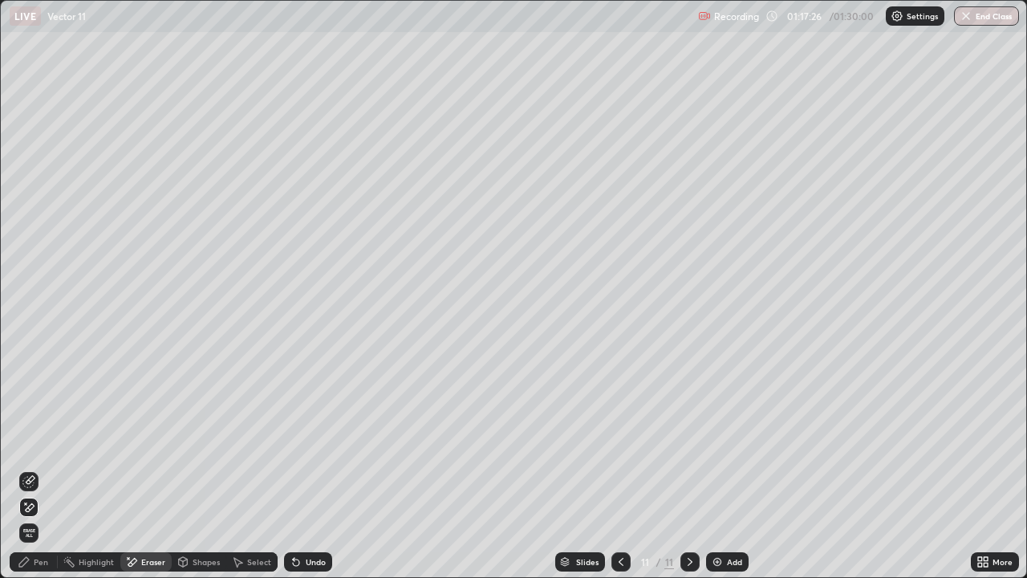
click at [39, 441] on div "Pen" at bounding box center [41, 562] width 14 height 8
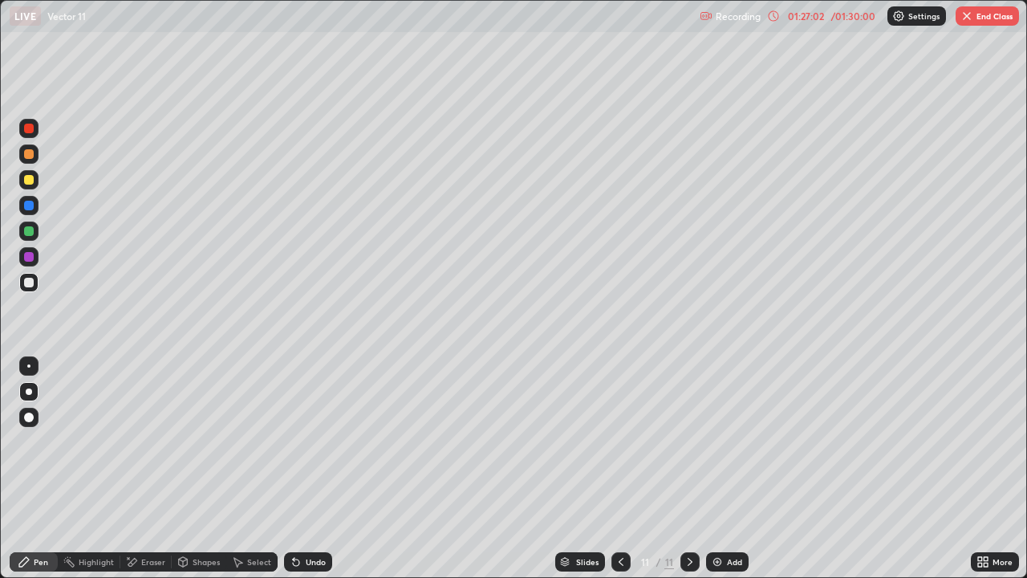
click at [741, 441] on div "Add" at bounding box center [734, 562] width 15 height 8
click at [990, 14] on button "End Class" at bounding box center [987, 15] width 63 height 19
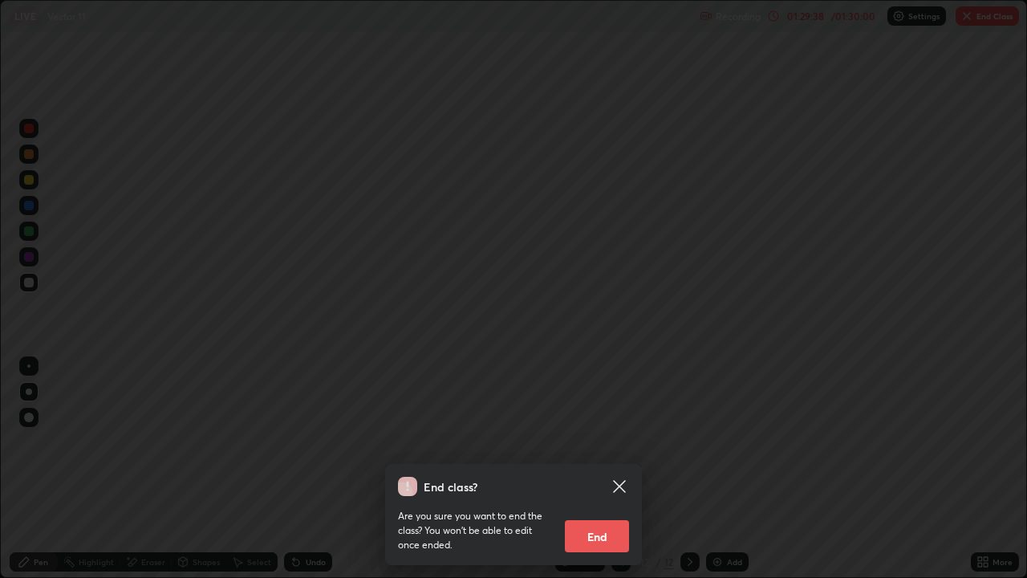
click at [609, 441] on button "End" at bounding box center [597, 536] width 64 height 32
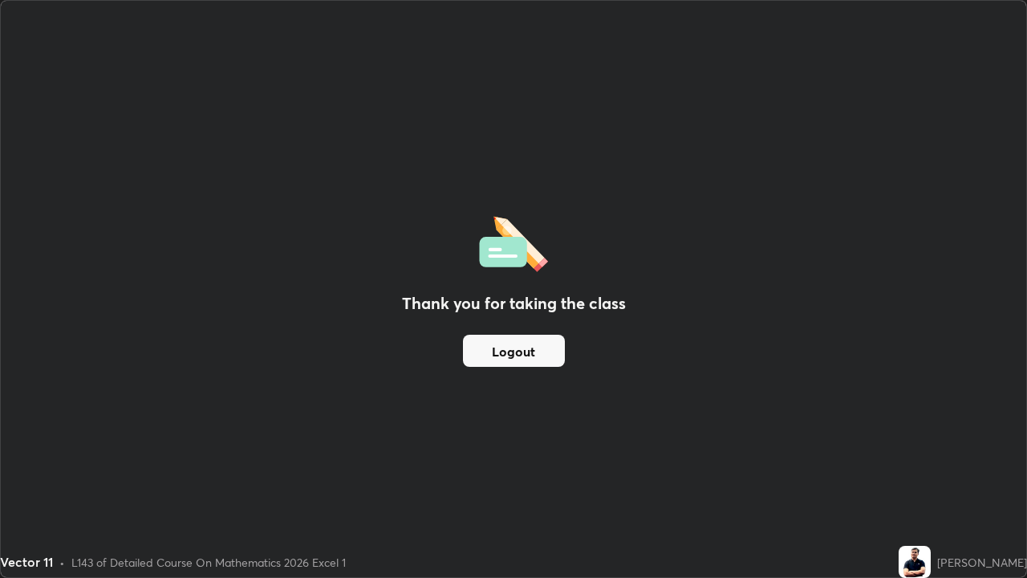
click at [538, 358] on button "Logout" at bounding box center [514, 351] width 102 height 32
